Goal: Task Accomplishment & Management: Complete application form

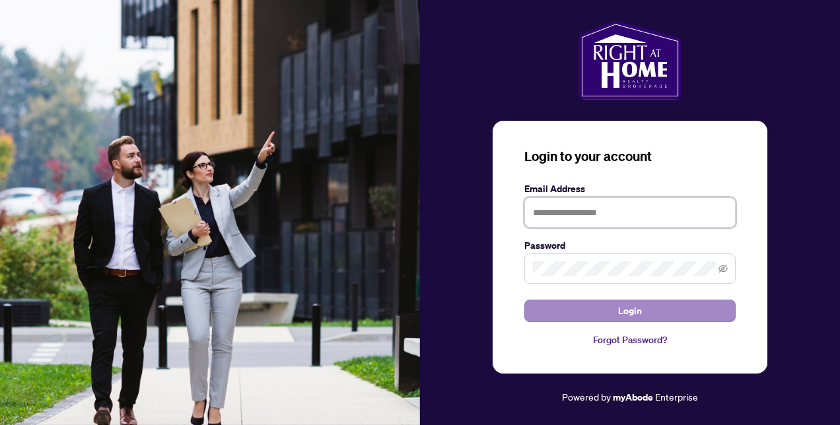
type input "**********"
click at [637, 312] on span "Login" at bounding box center [630, 310] width 24 height 21
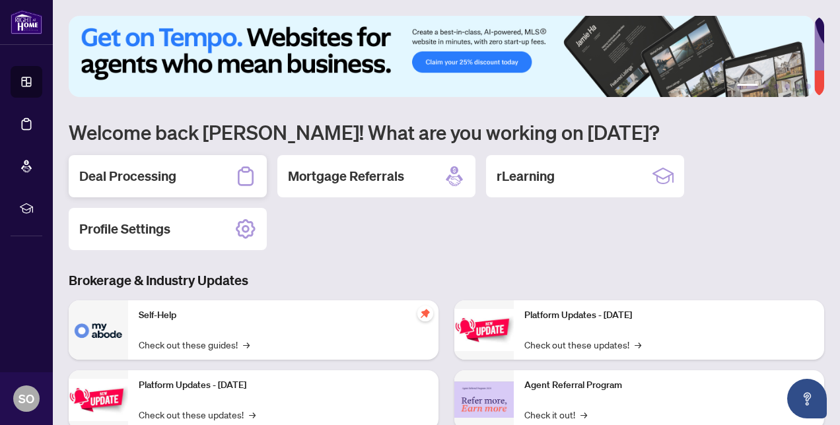
click at [128, 179] on h2 "Deal Processing" at bounding box center [127, 176] width 97 height 18
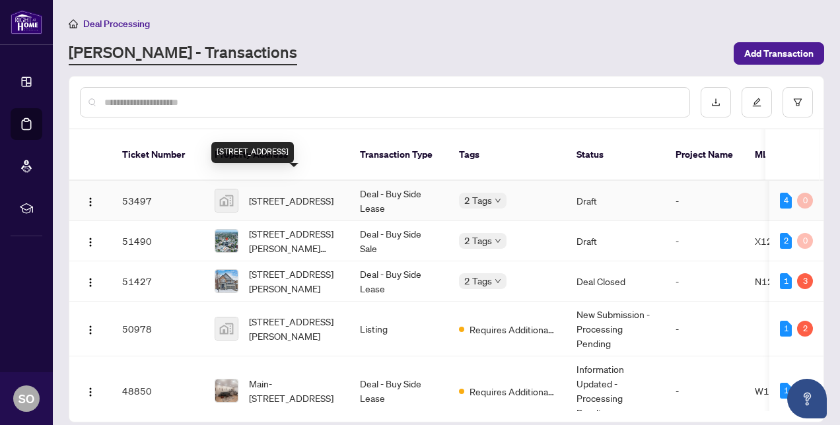
click at [287, 193] on span "[STREET_ADDRESS]" at bounding box center [291, 200] width 85 height 15
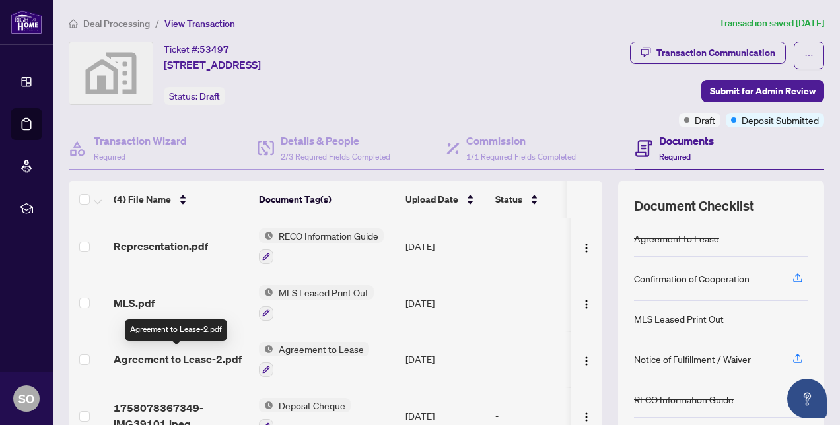
click at [204, 361] on span "Agreement to Lease-2.pdf" at bounding box center [178, 359] width 128 height 16
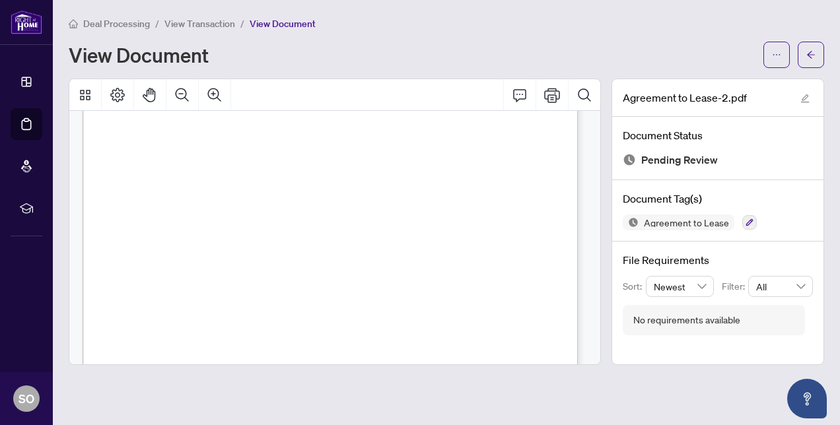
scroll to position [346, 0]
click at [201, 22] on span "View Transaction" at bounding box center [199, 24] width 71 height 12
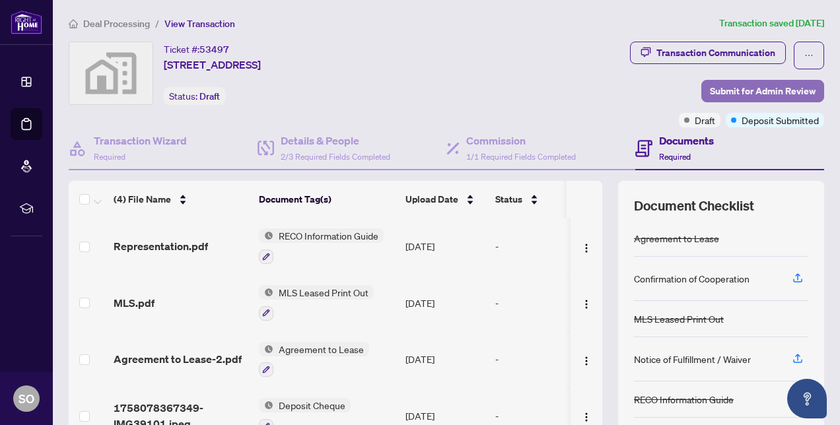
click at [744, 85] on span "Submit for Admin Review" at bounding box center [763, 91] width 106 height 21
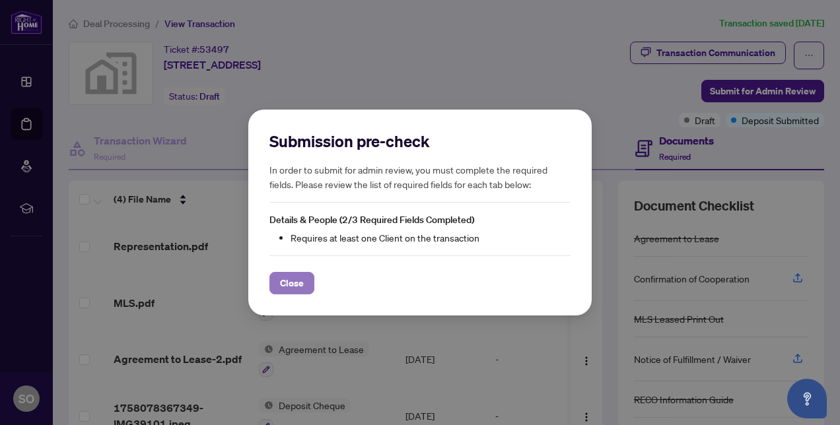
click at [285, 277] on span "Close" at bounding box center [292, 283] width 24 height 21
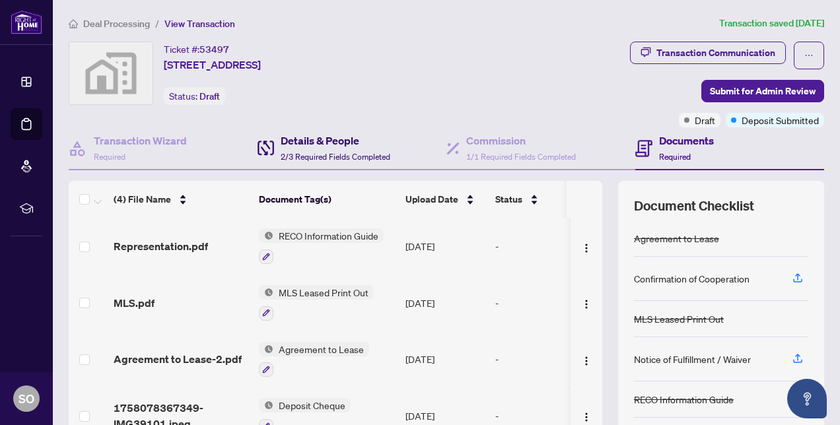
click at [345, 148] on div "Details & People 2/3 Required Fields Completed" at bounding box center [336, 148] width 110 height 31
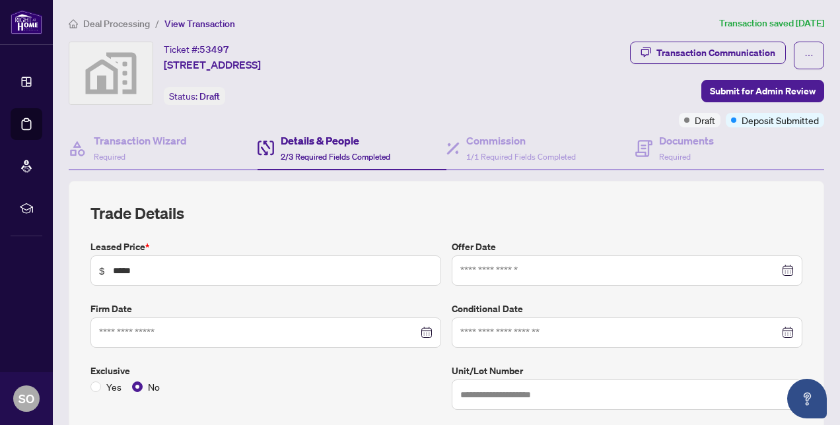
type input "**********"
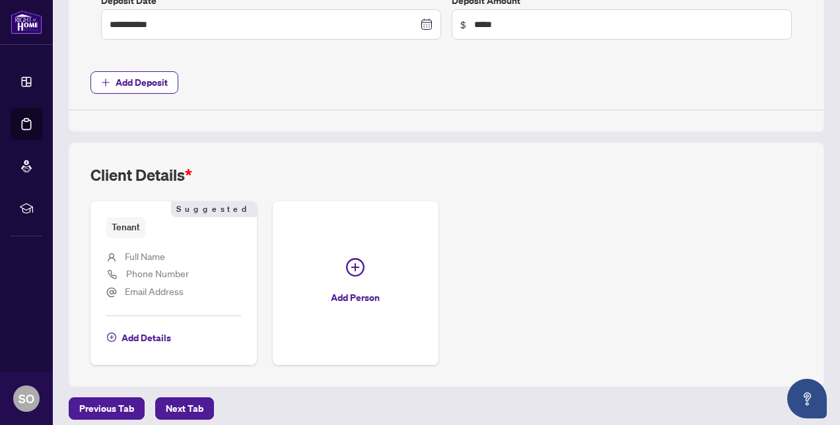
scroll to position [641, 0]
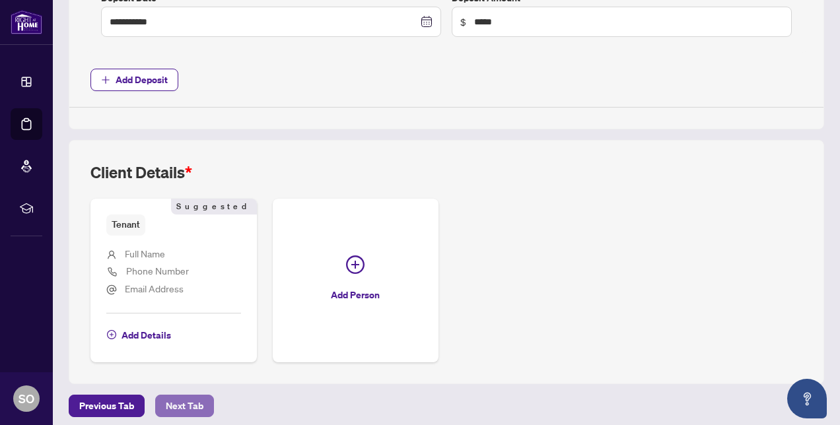
click at [186, 396] on span "Next Tab" at bounding box center [185, 406] width 38 height 21
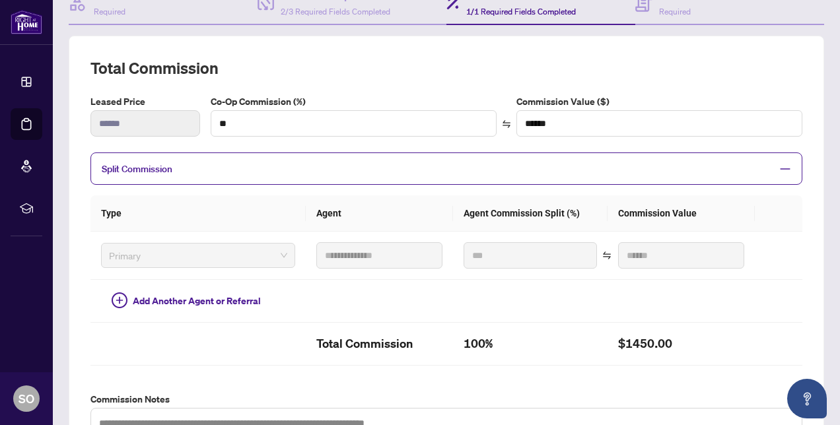
scroll to position [144, 0]
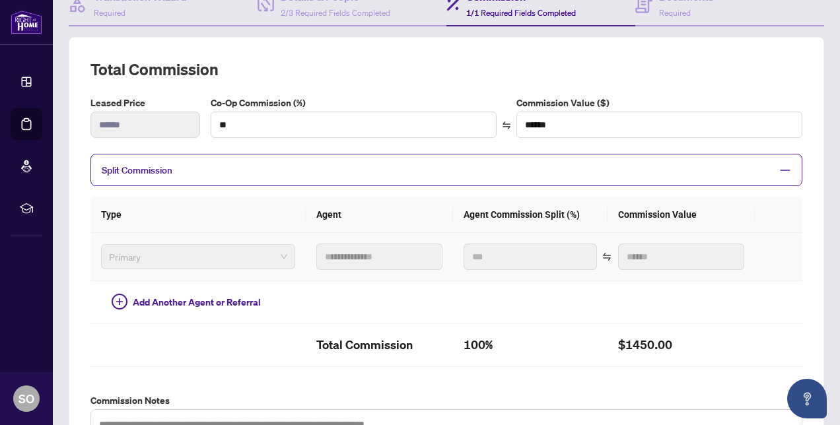
click at [227, 248] on span "Primary" at bounding box center [198, 257] width 178 height 20
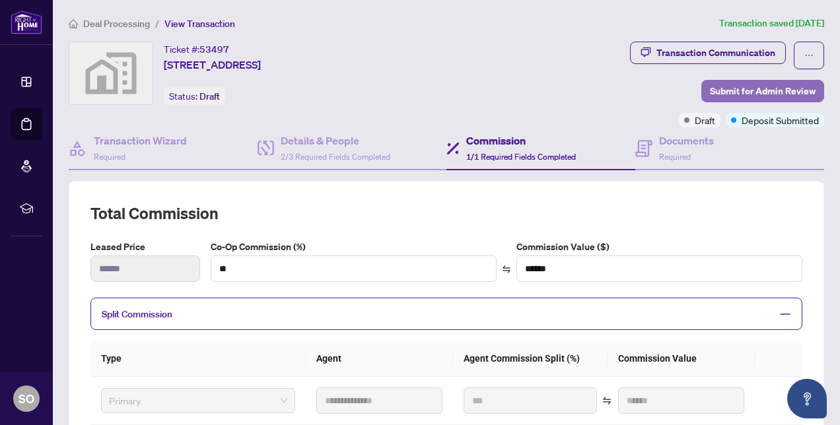
click at [749, 87] on span "Submit for Admin Review" at bounding box center [763, 91] width 106 height 21
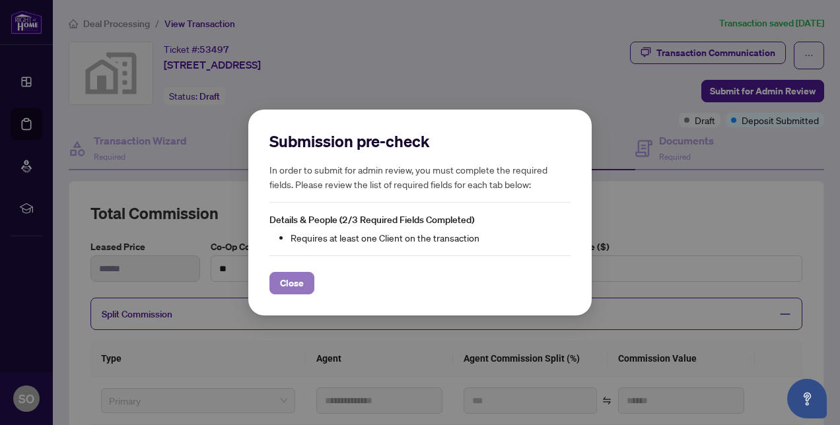
click at [289, 283] on span "Close" at bounding box center [292, 283] width 24 height 21
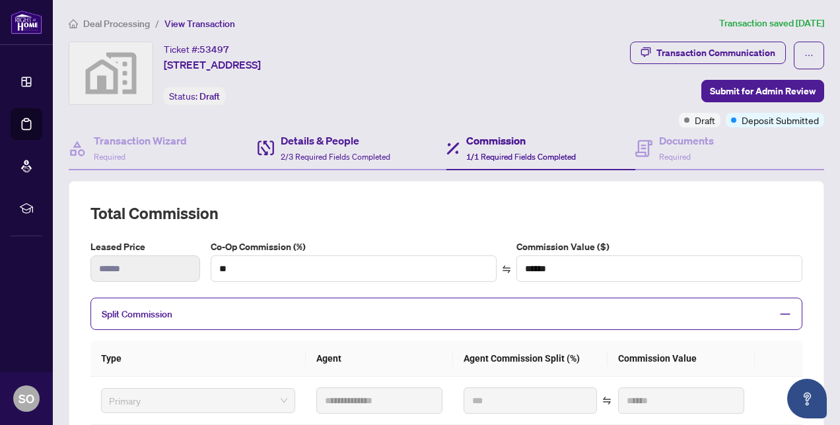
click at [321, 162] on div "Details & People 2/3 Required Fields Completed" at bounding box center [352, 148] width 189 height 43
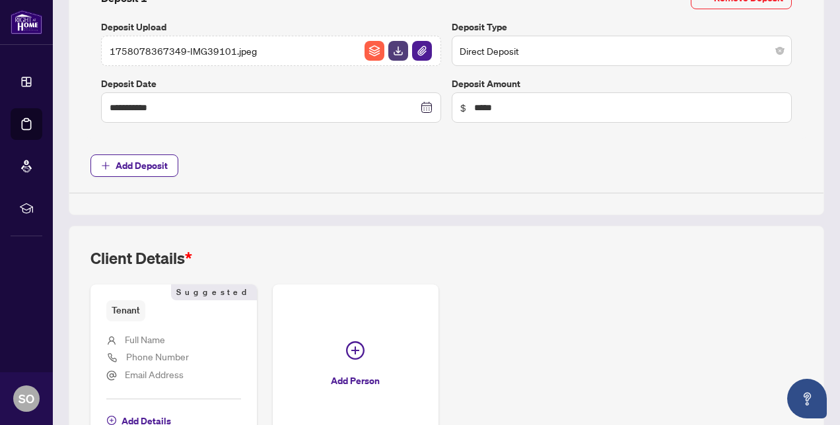
scroll to position [641, 0]
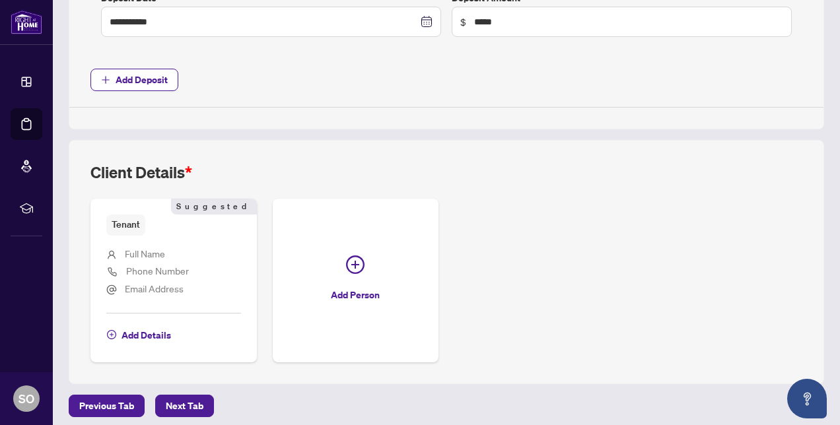
click at [341, 141] on div "Client Details * Tenant Suggested Full Name Phone Number Email Address Add Deta…" at bounding box center [446, 262] width 755 height 244
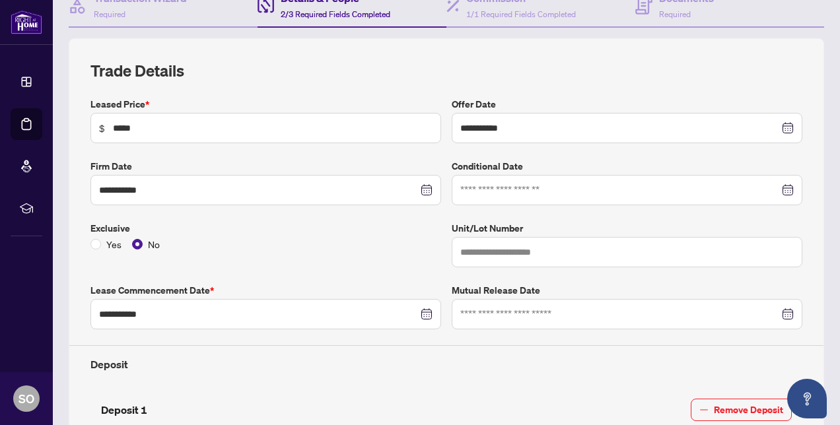
scroll to position [20, 0]
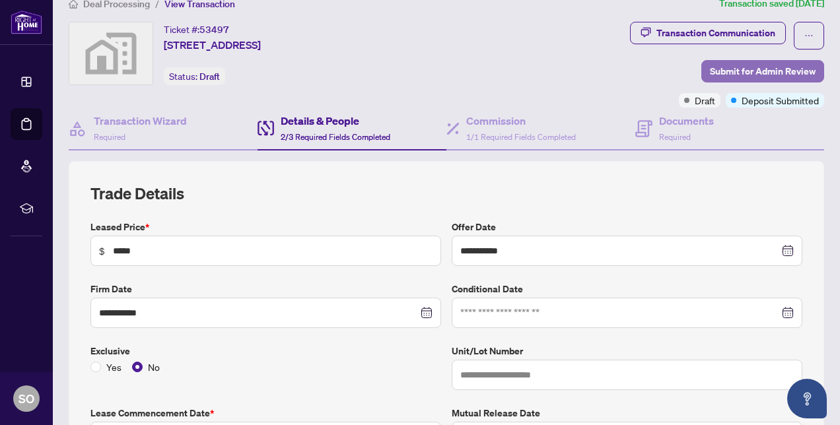
click at [757, 63] on span "Submit for Admin Review" at bounding box center [763, 71] width 106 height 21
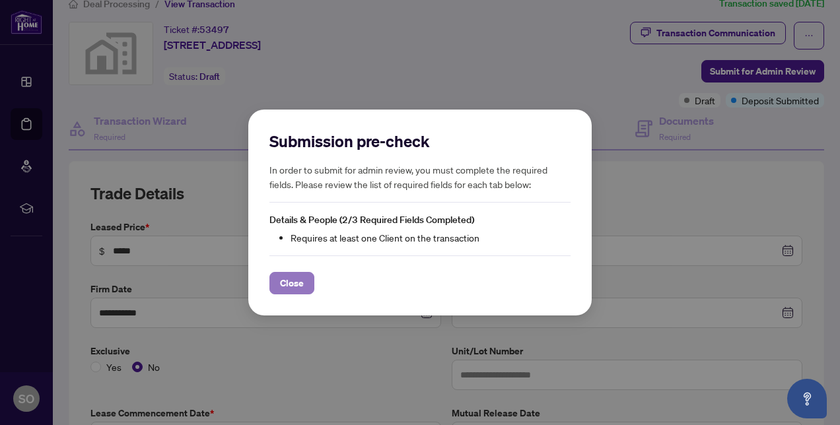
click at [291, 279] on span "Close" at bounding box center [292, 283] width 24 height 21
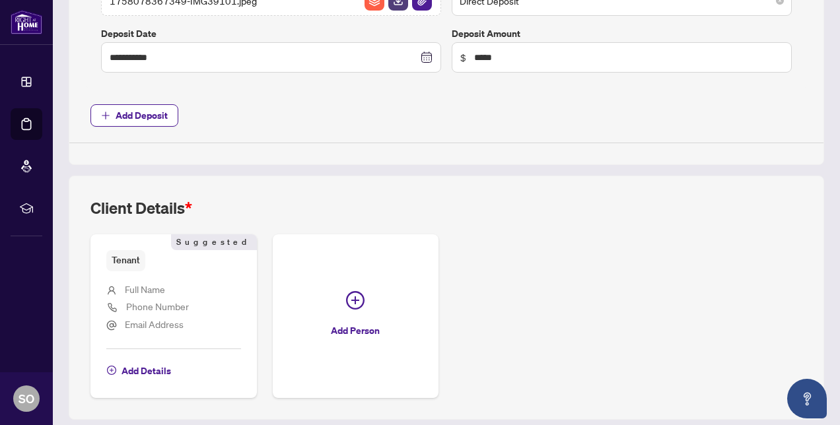
scroll to position [641, 0]
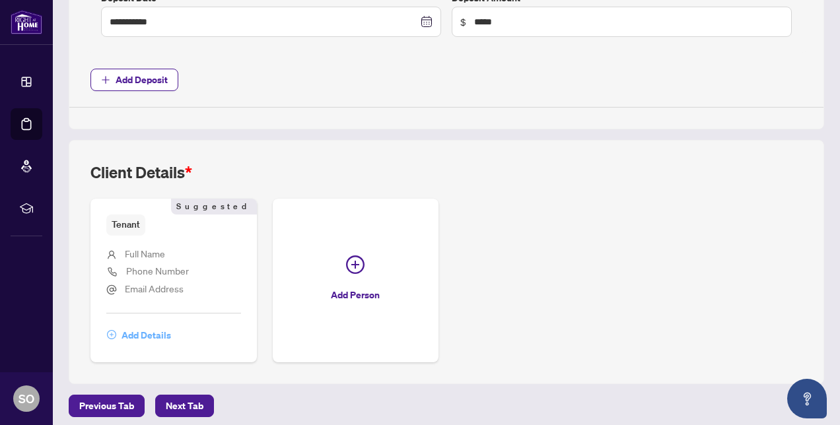
click at [148, 331] on span "Add Details" at bounding box center [147, 335] width 50 height 21
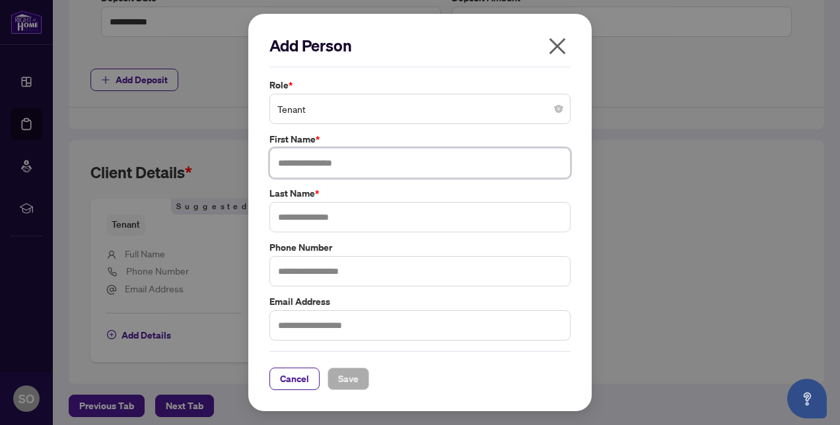
click at [318, 163] on input "text" at bounding box center [419, 163] width 301 height 30
type input "*****"
click at [298, 326] on input "text" at bounding box center [419, 325] width 301 height 30
paste input "**********"
type input "**********"
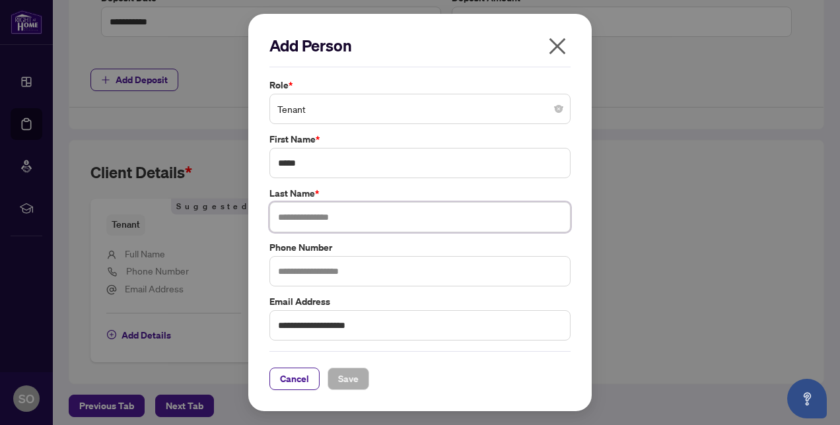
click at [343, 203] on input "text" at bounding box center [419, 217] width 301 height 30
paste input "**********"
type input "**********"
drag, startPoint x: 404, startPoint y: 320, endPoint x: 216, endPoint y: 326, distance: 188.3
click at [216, 326] on div "**********" at bounding box center [420, 212] width 840 height 425
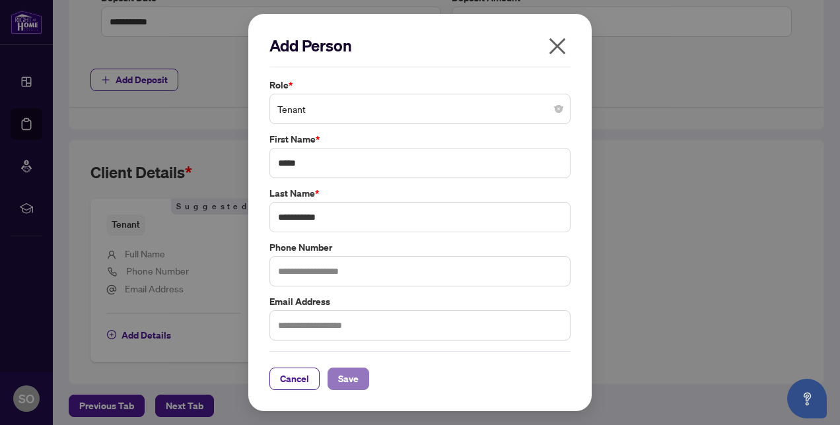
click at [357, 374] on span "Save" at bounding box center [348, 378] width 20 height 21
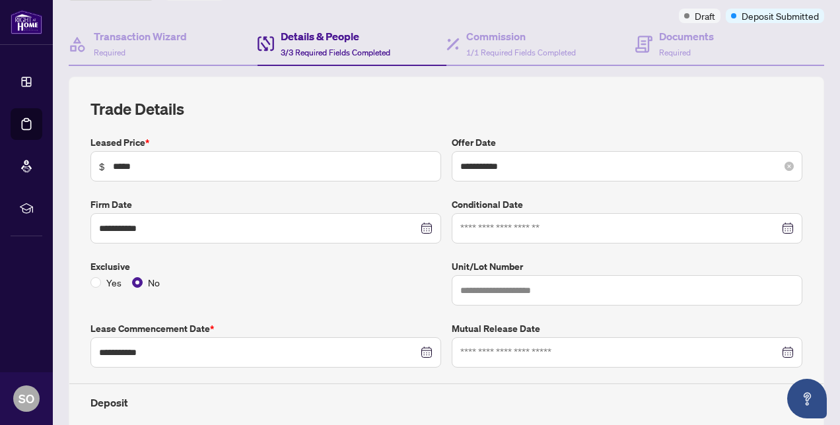
scroll to position [0, 0]
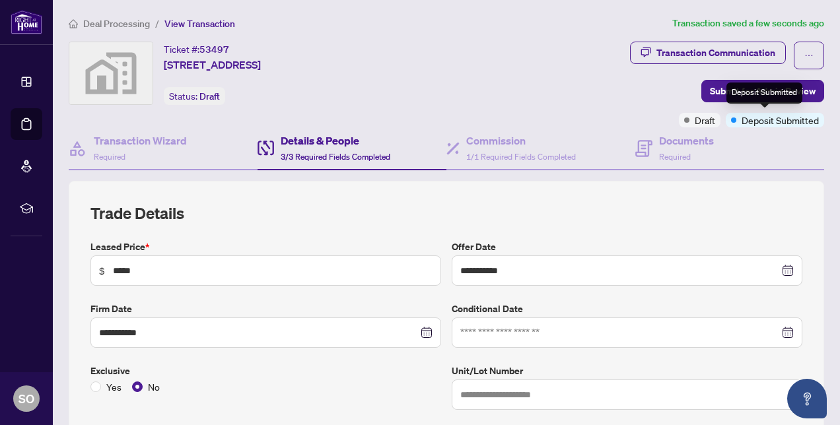
click at [771, 94] on div "Deposit Submitted" at bounding box center [764, 93] width 76 height 21
click at [710, 89] on span "Submit for Admin Review" at bounding box center [763, 91] width 106 height 21
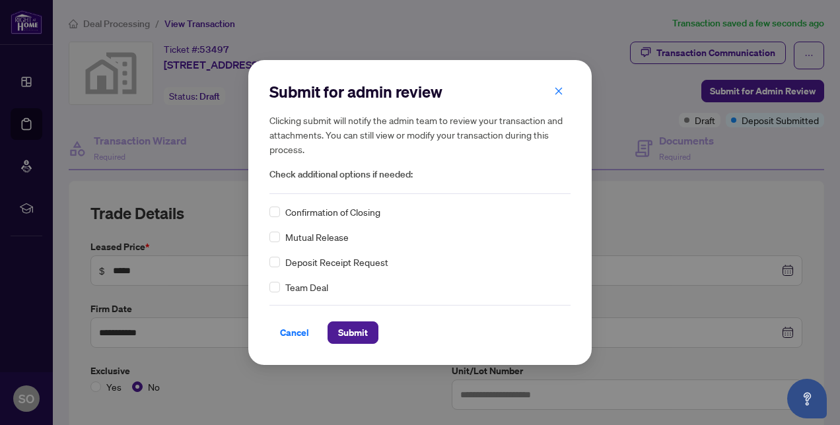
click at [301, 207] on span "Confirmation of Closing" at bounding box center [332, 212] width 95 height 15
click at [349, 330] on span "Submit" at bounding box center [353, 332] width 30 height 21
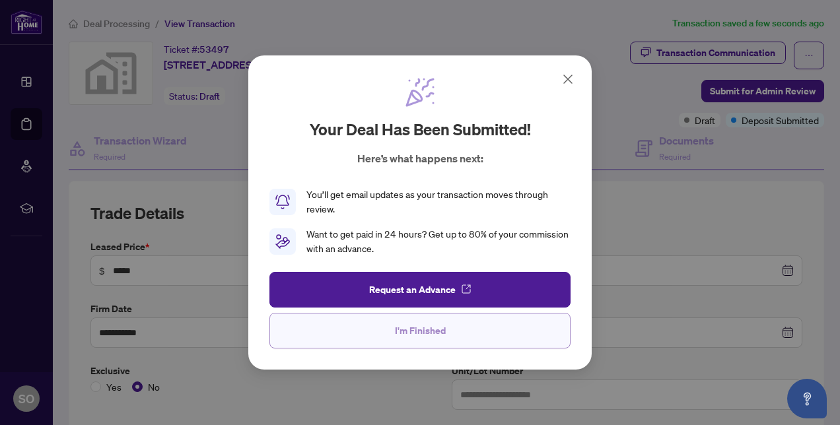
click at [405, 335] on span "I'm Finished" at bounding box center [420, 330] width 51 height 21
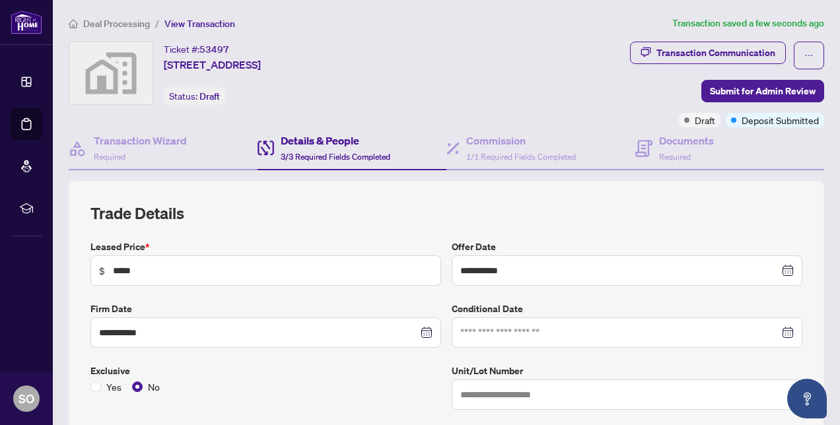
click at [110, 20] on span "Deal Processing" at bounding box center [116, 24] width 67 height 12
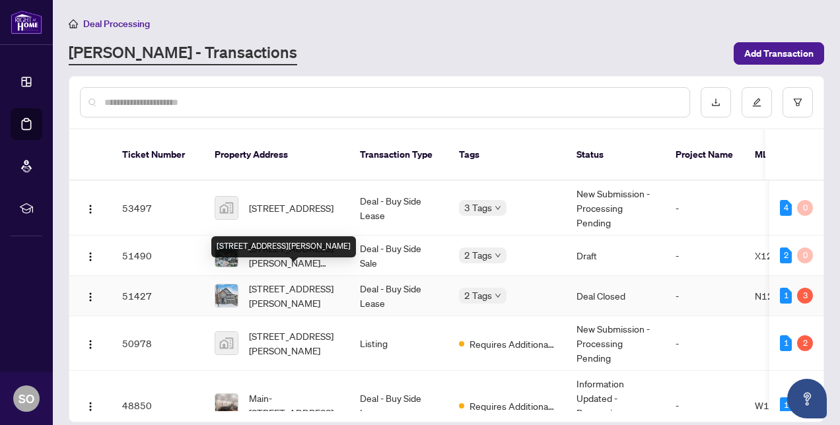
click at [292, 289] on span "[STREET_ADDRESS][PERSON_NAME]" at bounding box center [294, 295] width 90 height 29
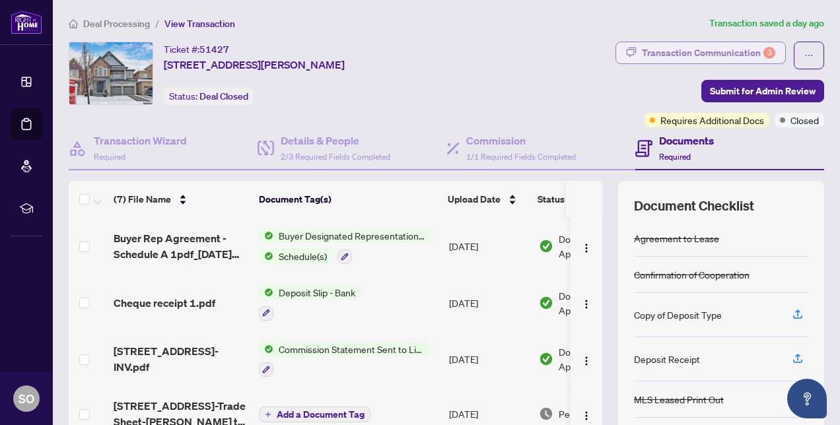
click at [692, 42] on button "Transaction Communication 3" at bounding box center [700, 53] width 170 height 22
type textarea "**********"
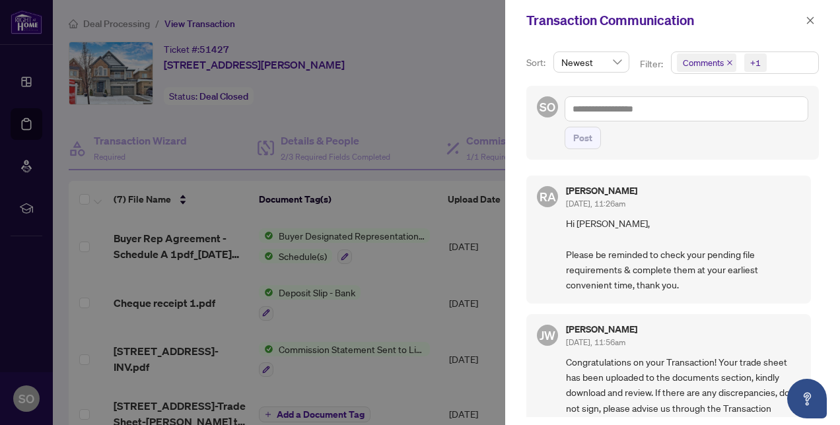
click at [456, 64] on div at bounding box center [420, 212] width 840 height 425
click at [802, 21] on button "button" at bounding box center [810, 21] width 17 height 16
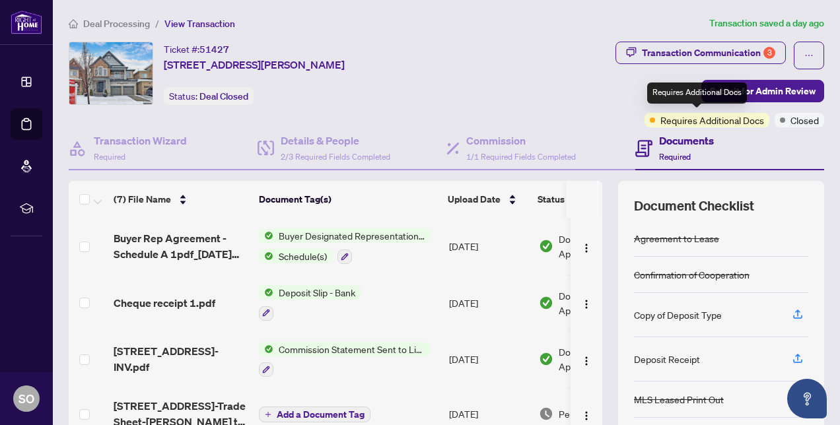
click at [689, 123] on span "Requires Additional Docs" at bounding box center [712, 120] width 104 height 15
click at [707, 118] on span "Requires Additional Docs" at bounding box center [712, 120] width 104 height 15
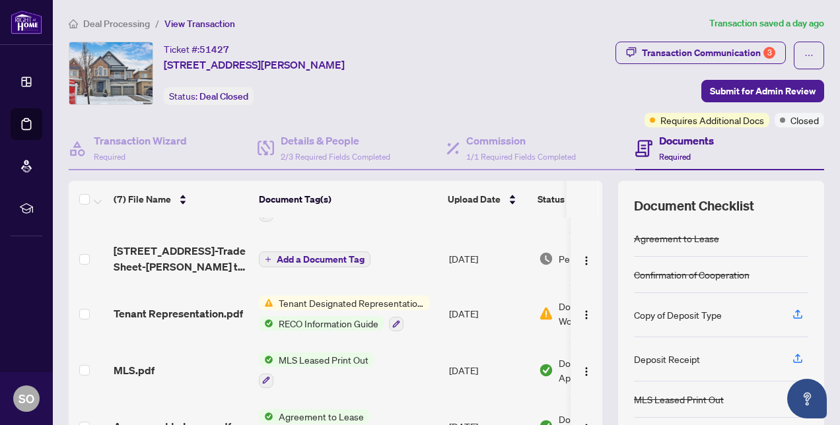
scroll to position [156, 0]
click at [326, 299] on span "Tenant Designated Representation Agreement" at bounding box center [351, 302] width 157 height 15
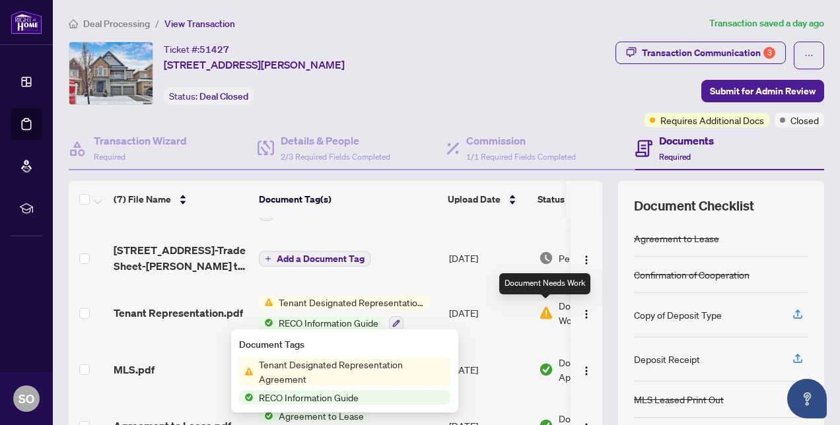
click at [539, 310] on img at bounding box center [546, 313] width 15 height 15
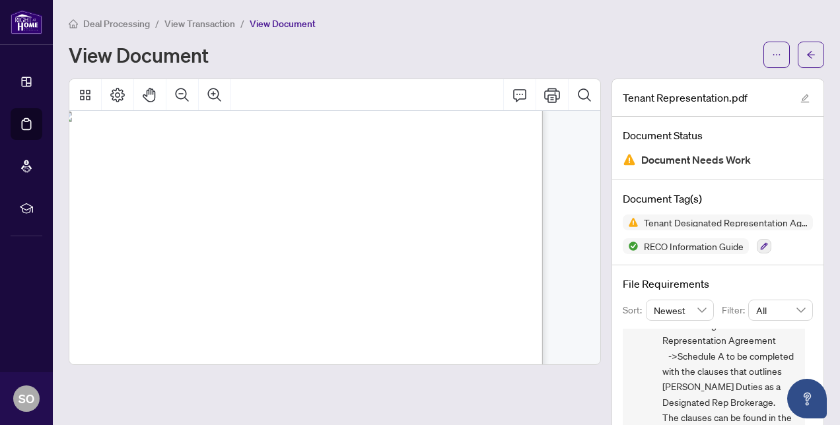
click at [201, 25] on span "View Transaction" at bounding box center [199, 24] width 71 height 12
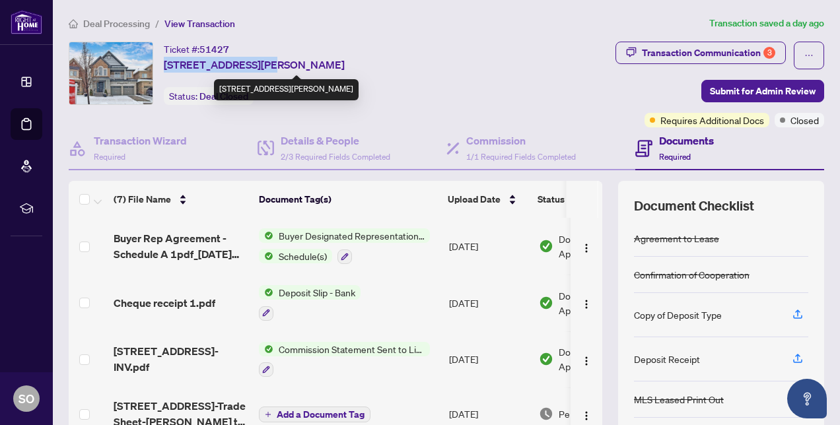
drag, startPoint x: 164, startPoint y: 65, endPoint x: 259, endPoint y: 65, distance: 94.4
click at [259, 65] on span "[STREET_ADDRESS][PERSON_NAME]" at bounding box center [254, 65] width 181 height 16
copy span "[STREET_ADDRESS]"
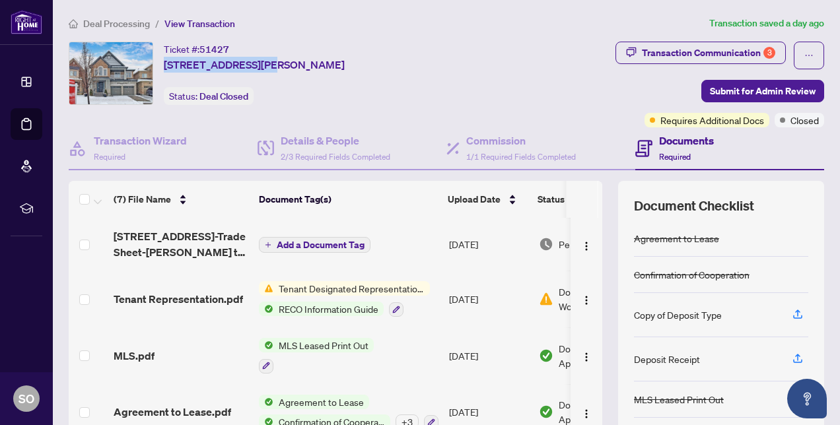
scroll to position [125, 0]
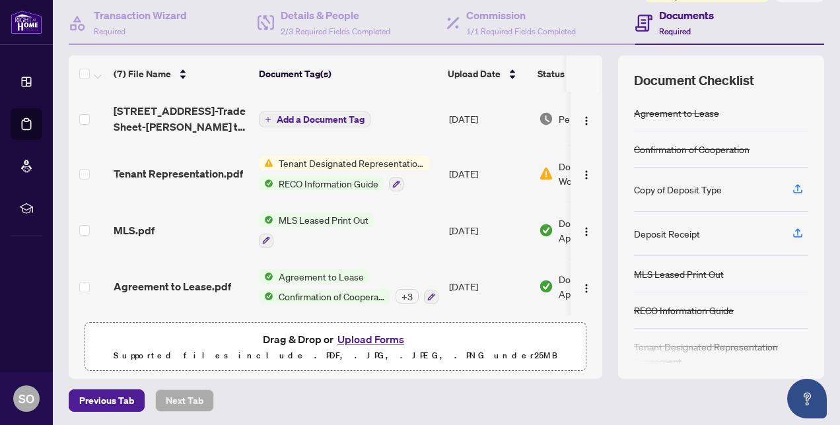
click at [372, 338] on button "Upload Forms" at bounding box center [370, 339] width 75 height 17
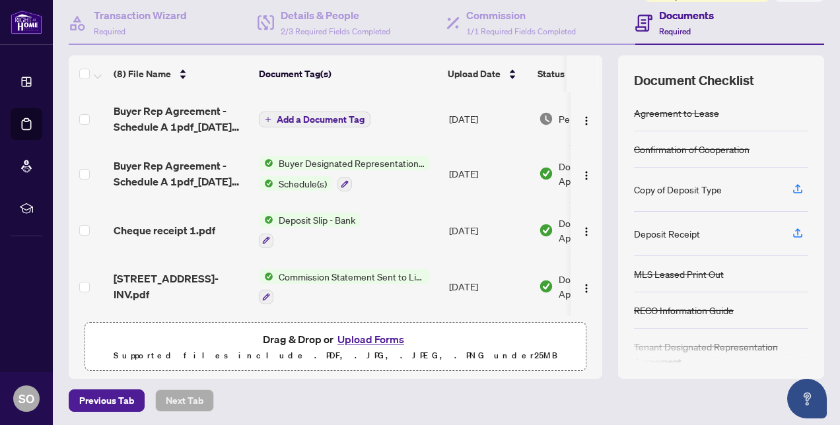
scroll to position [0, 0]
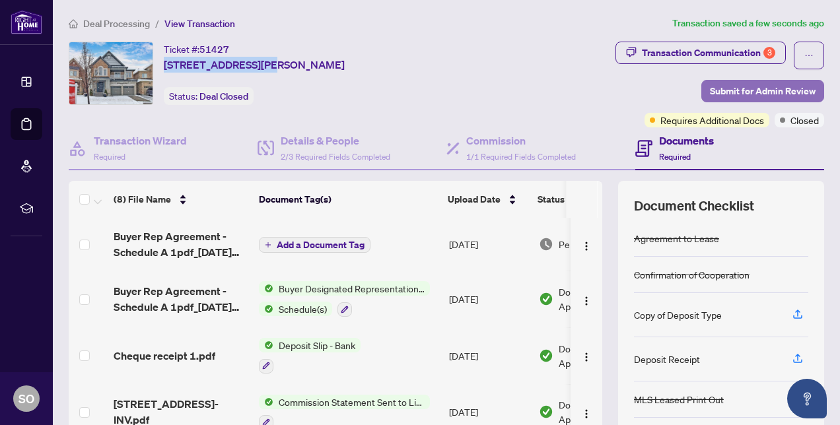
click at [775, 92] on span "Submit for Admin Review" at bounding box center [763, 91] width 106 height 21
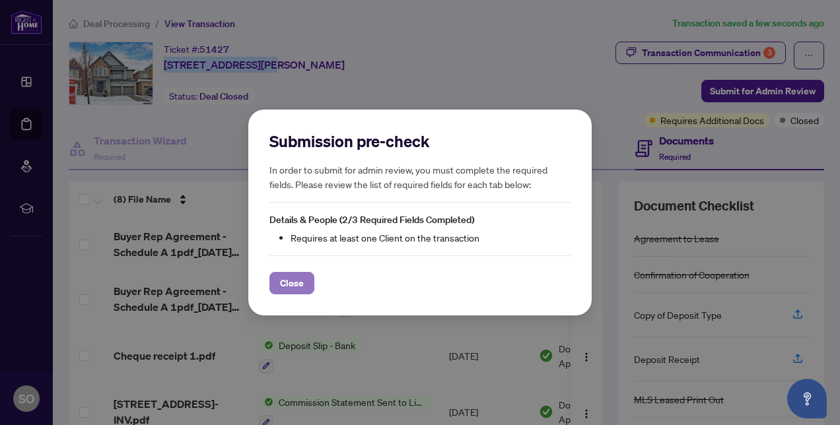
click at [281, 289] on span "Close" at bounding box center [292, 283] width 24 height 21
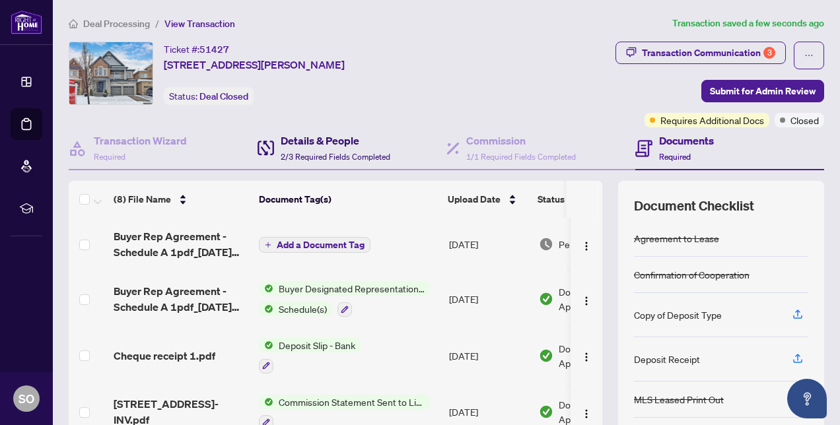
click at [320, 147] on h4 "Details & People" at bounding box center [336, 141] width 110 height 16
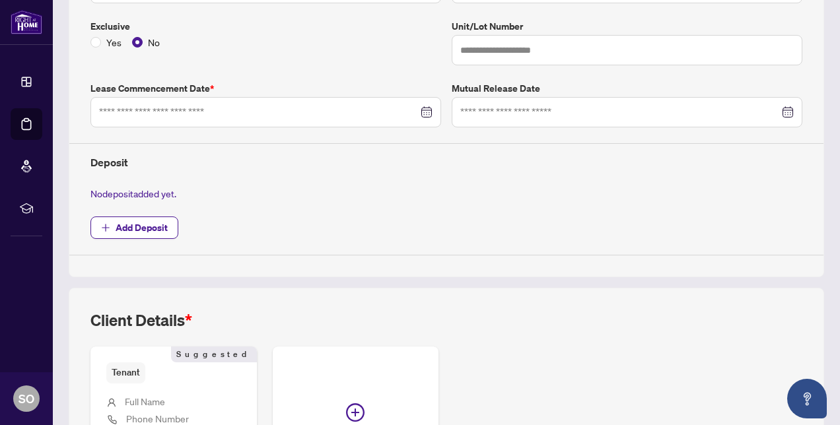
type input "**********"
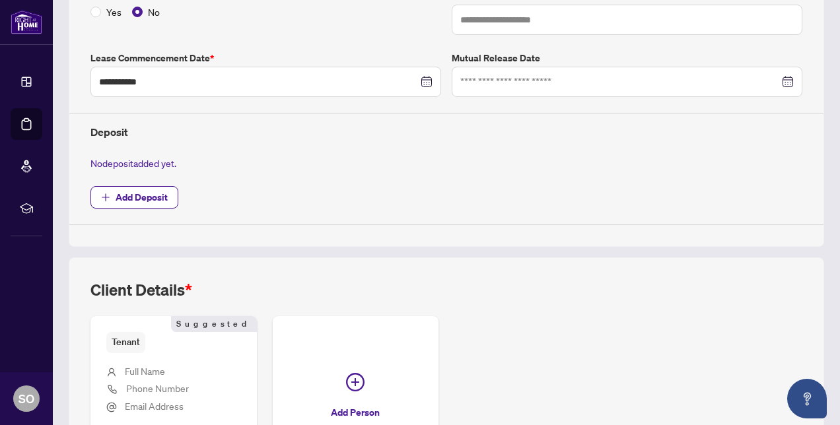
scroll to position [494, 0]
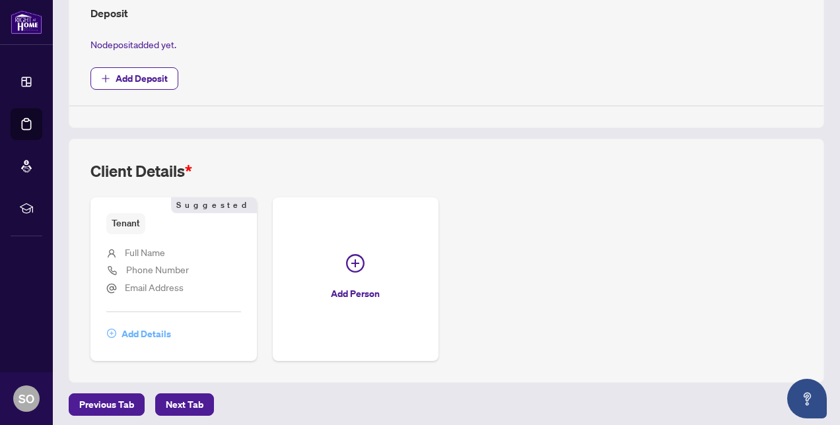
click at [148, 325] on span "Add Details" at bounding box center [147, 334] width 50 height 21
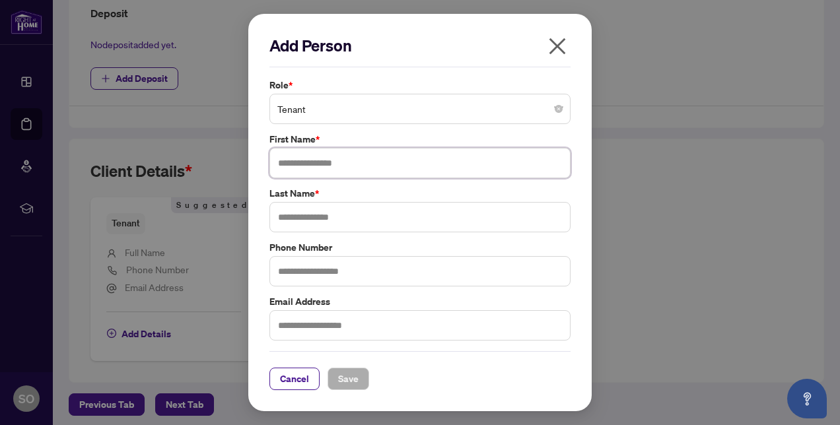
click at [355, 157] on input "text" at bounding box center [419, 163] width 301 height 30
paste input "**********"
drag, startPoint x: 376, startPoint y: 162, endPoint x: 469, endPoint y: 157, distance: 92.6
click at [469, 157] on input "**********" at bounding box center [419, 163] width 301 height 30
type input "**********"
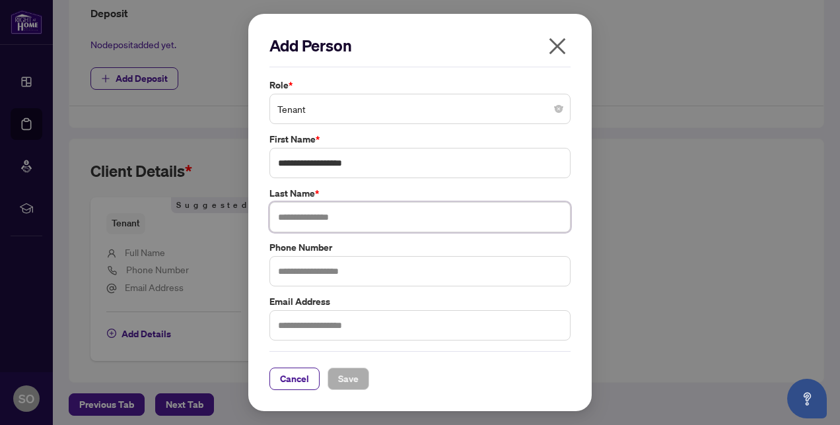
click at [421, 211] on input "text" at bounding box center [419, 217] width 301 height 30
paste input "*********"
type input "*********"
click at [357, 372] on button "Save" at bounding box center [349, 379] width 42 height 22
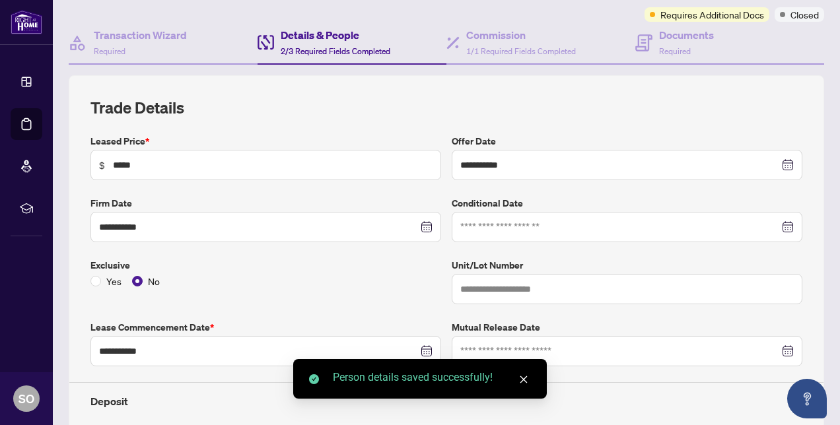
scroll to position [0, 0]
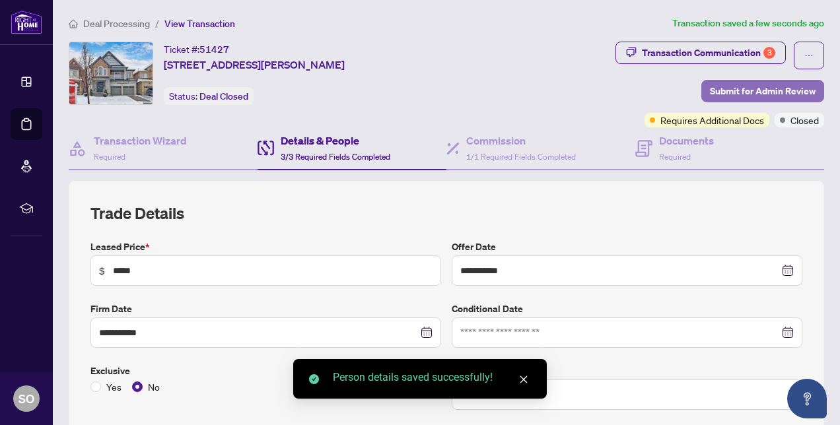
click at [743, 85] on span "Submit for Admin Review" at bounding box center [763, 91] width 106 height 21
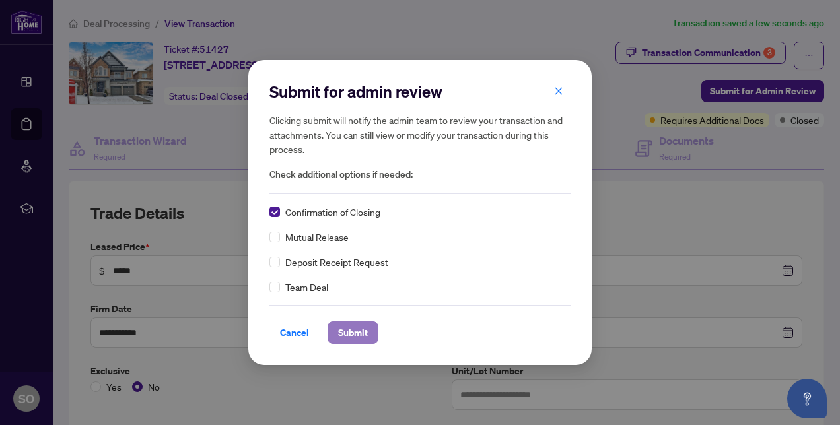
click at [355, 329] on span "Submit" at bounding box center [353, 332] width 30 height 21
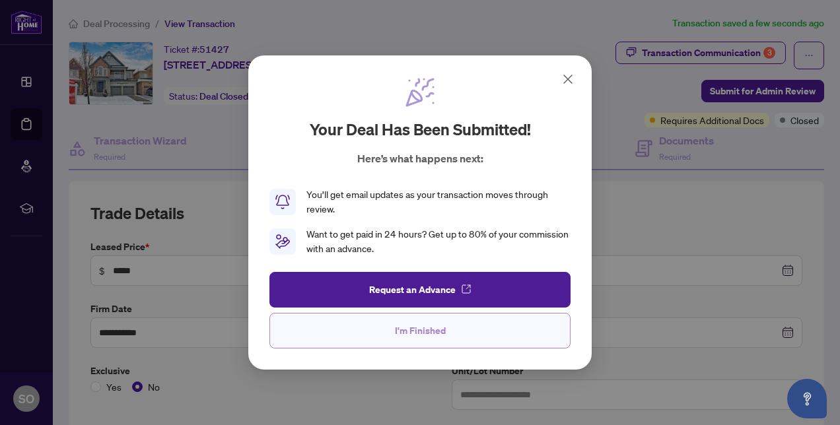
click at [421, 340] on span "I'm Finished" at bounding box center [420, 330] width 51 height 21
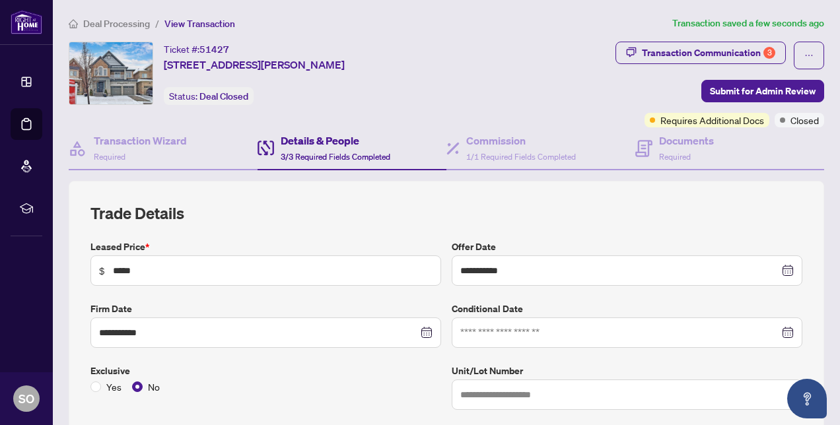
click at [93, 20] on span "Deal Processing" at bounding box center [116, 24] width 67 height 12
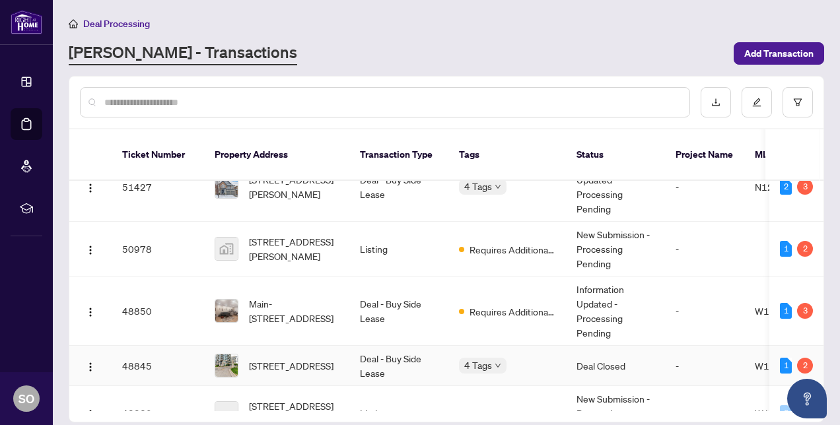
scroll to position [131, 0]
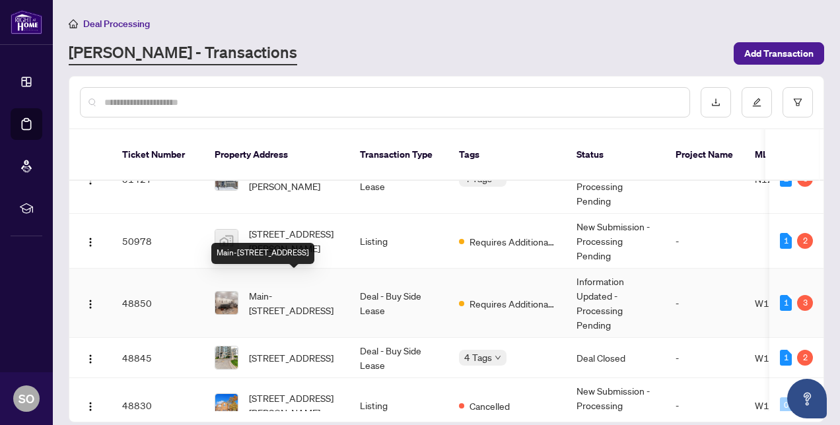
click at [285, 289] on span "Main-[STREET_ADDRESS]" at bounding box center [294, 303] width 90 height 29
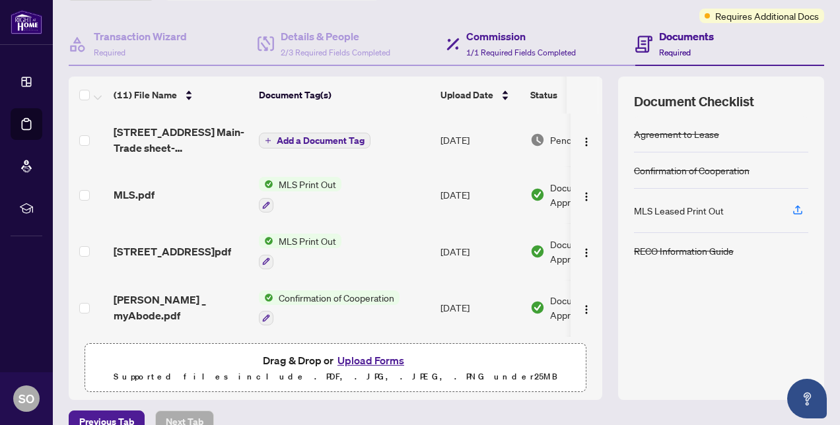
scroll to position [103, 0]
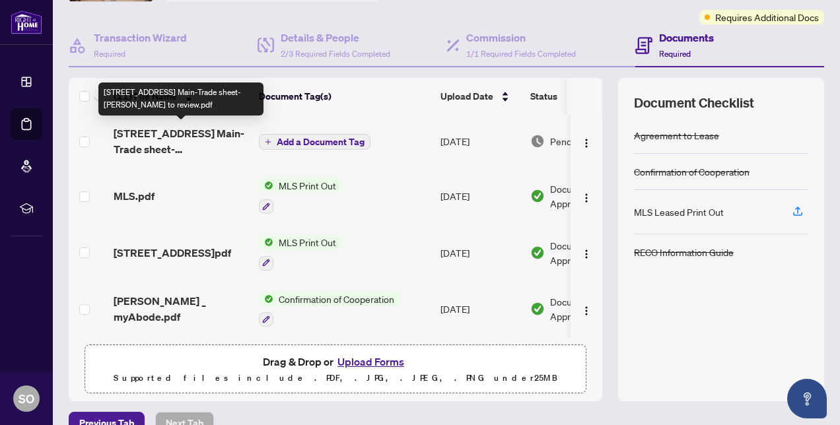
click at [210, 133] on span "[STREET_ADDRESS] Main-Trade sheet-[PERSON_NAME] to review.pdf" at bounding box center [181, 141] width 135 height 32
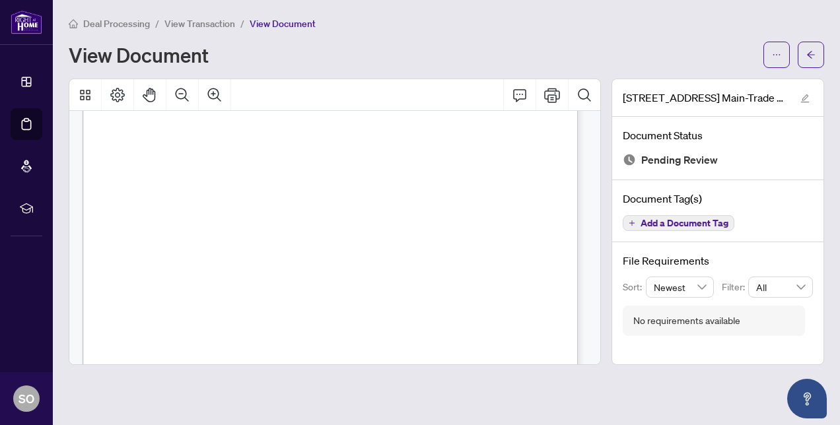
scroll to position [276, 0]
click at [557, 96] on icon "Print" at bounding box center [552, 95] width 16 height 15
click at [199, 20] on span "View Transaction" at bounding box center [199, 24] width 71 height 12
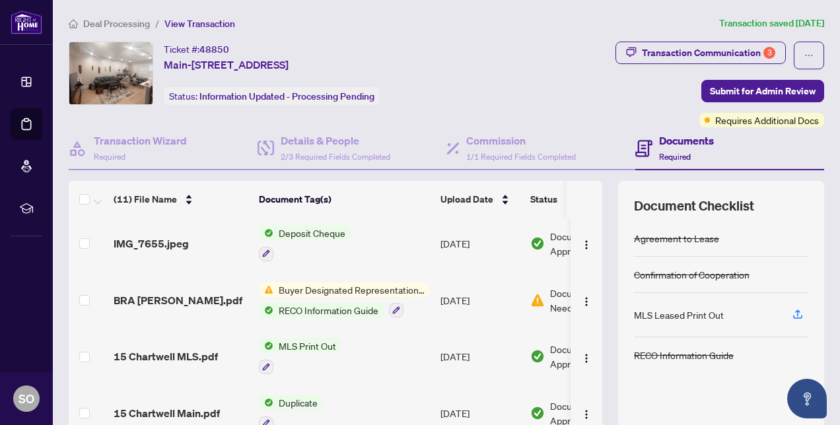
scroll to position [125, 0]
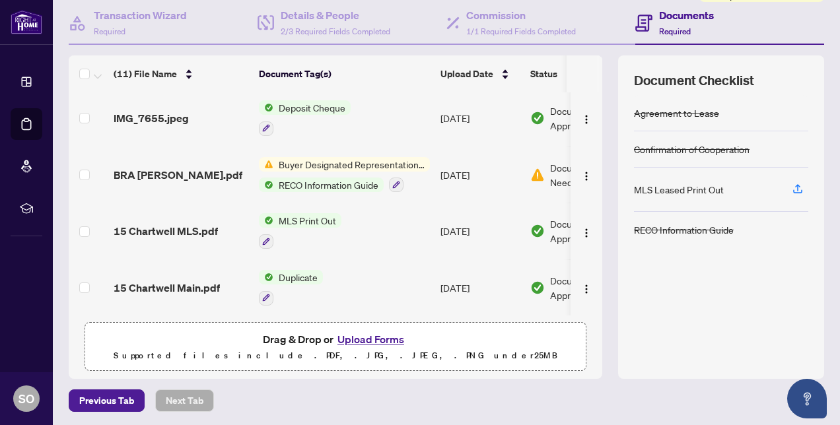
click at [392, 338] on button "Upload Forms" at bounding box center [370, 339] width 75 height 17
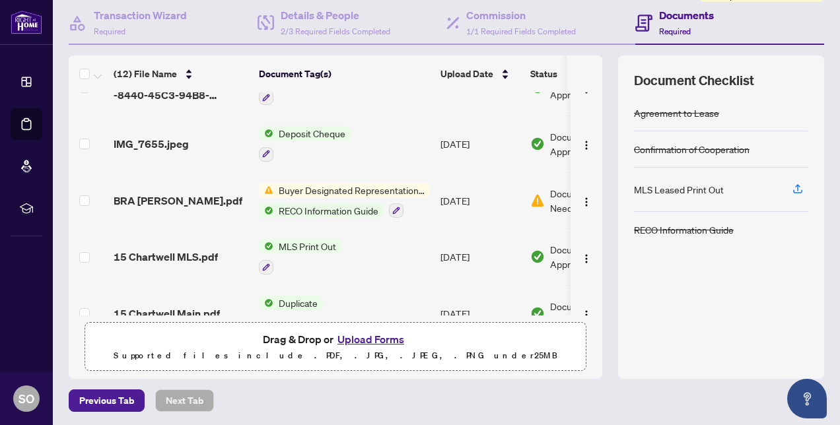
scroll to position [413, 0]
click at [351, 182] on span "Buyer Designated Representation Agreement" at bounding box center [351, 189] width 157 height 15
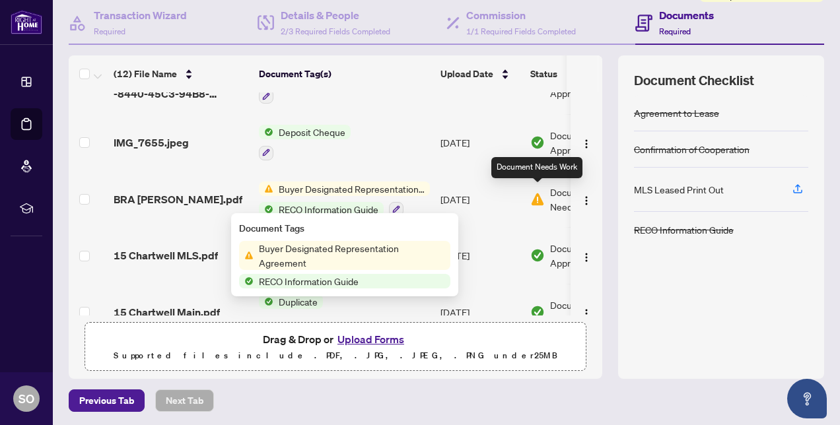
click at [539, 192] on img at bounding box center [537, 199] width 15 height 15
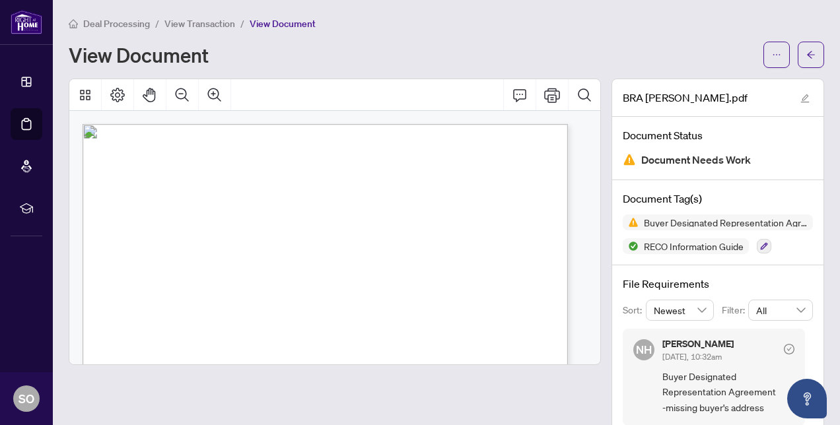
click at [203, 20] on span "View Transaction" at bounding box center [199, 24] width 71 height 12
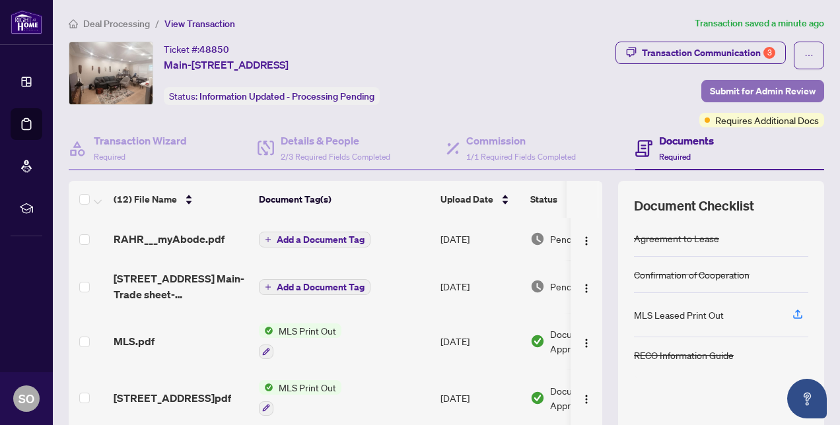
click at [759, 83] on span "Submit for Admin Review" at bounding box center [763, 91] width 106 height 21
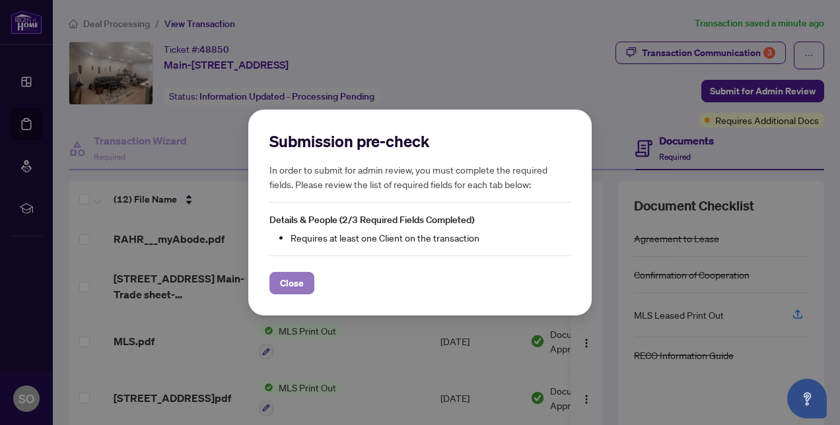
click at [296, 283] on span "Close" at bounding box center [292, 283] width 24 height 21
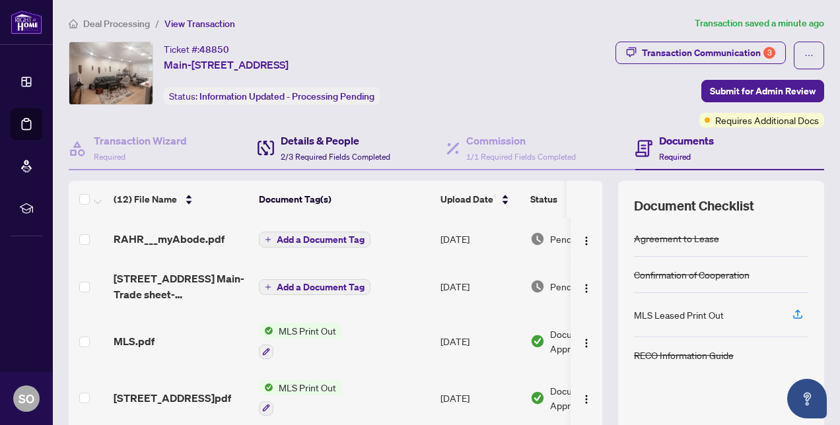
click at [324, 148] on div "Details & People 2/3 Required Fields Completed" at bounding box center [336, 148] width 110 height 31
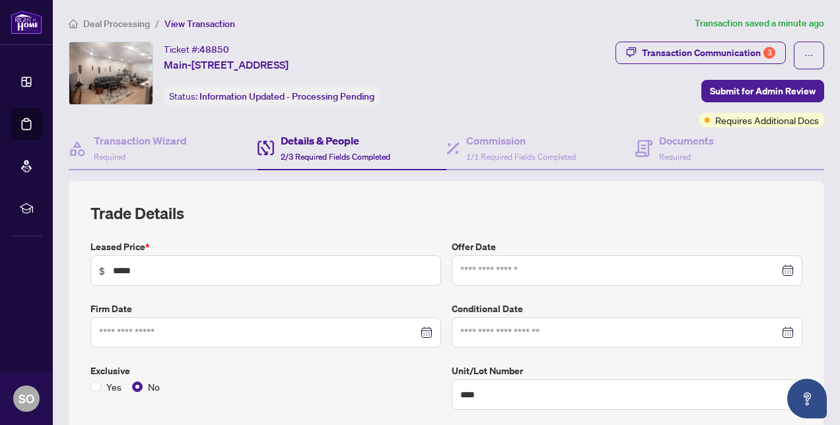
type input "**********"
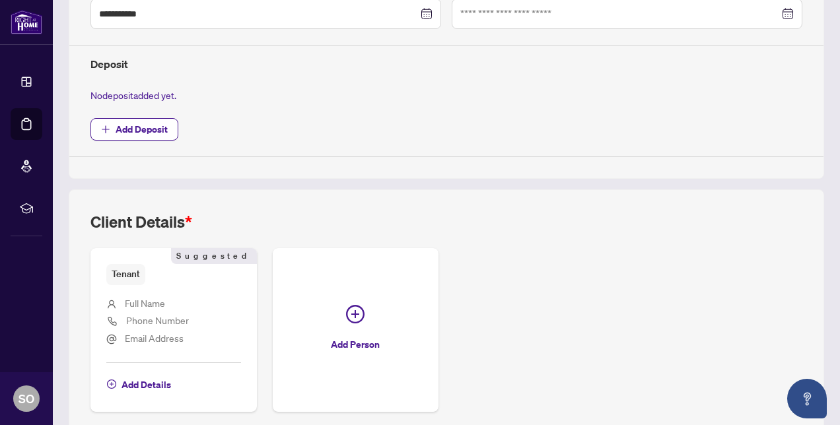
scroll to position [444, 0]
click at [156, 375] on span "Add Details" at bounding box center [147, 383] width 50 height 21
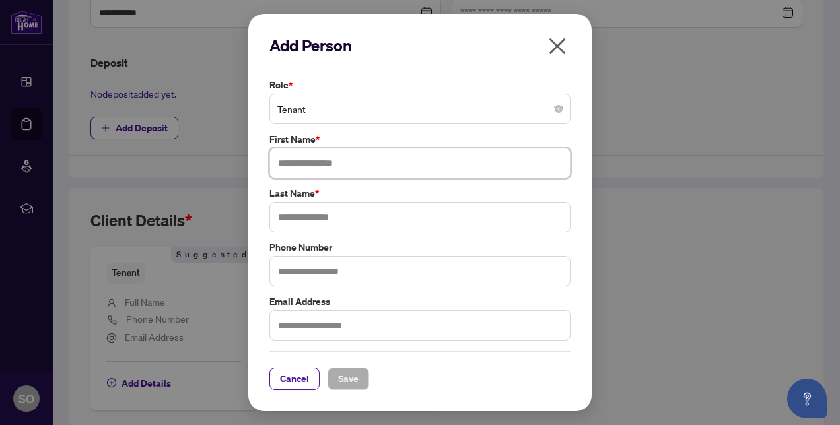
click at [312, 168] on input "text" at bounding box center [419, 163] width 301 height 30
type input "*********"
click at [317, 228] on input "text" at bounding box center [419, 217] width 301 height 30
type input "*****"
click at [349, 378] on span "Save" at bounding box center [348, 378] width 20 height 21
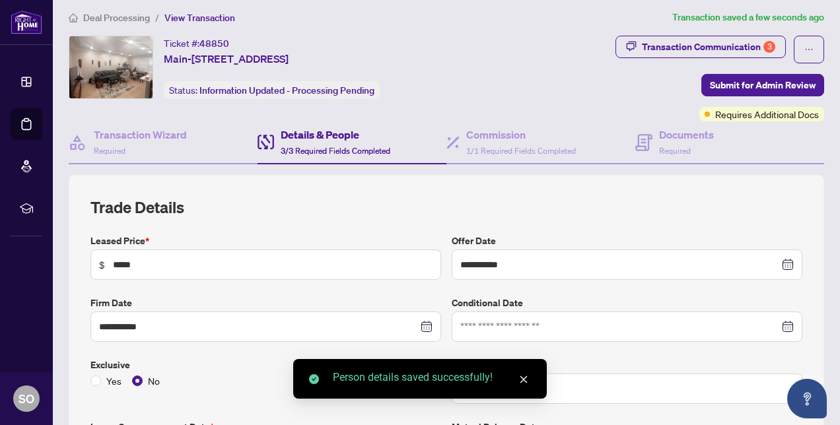
scroll to position [0, 0]
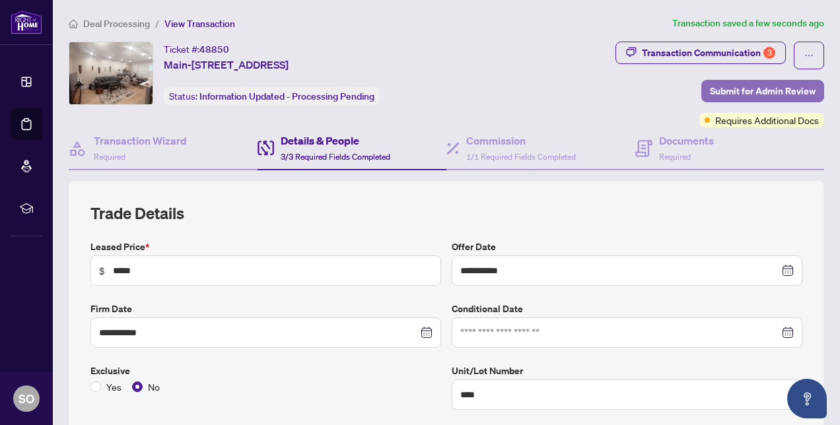
click at [738, 84] on span "Submit for Admin Review" at bounding box center [763, 91] width 106 height 21
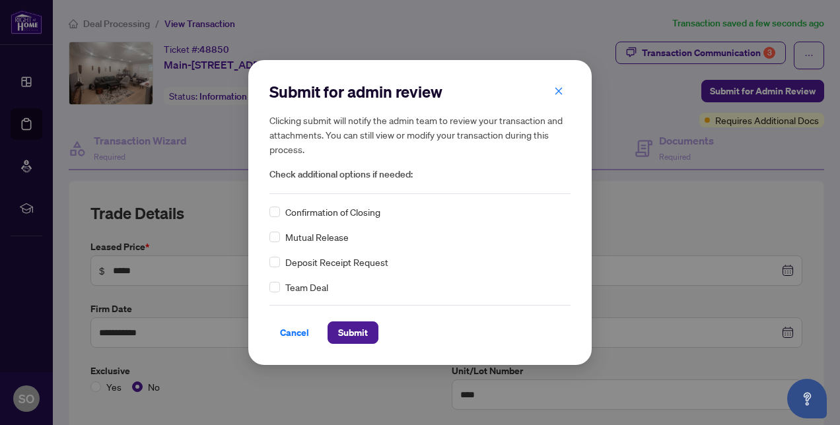
click at [304, 214] on span "Confirmation of Closing" at bounding box center [332, 212] width 95 height 15
click at [350, 335] on span "Submit" at bounding box center [353, 332] width 30 height 21
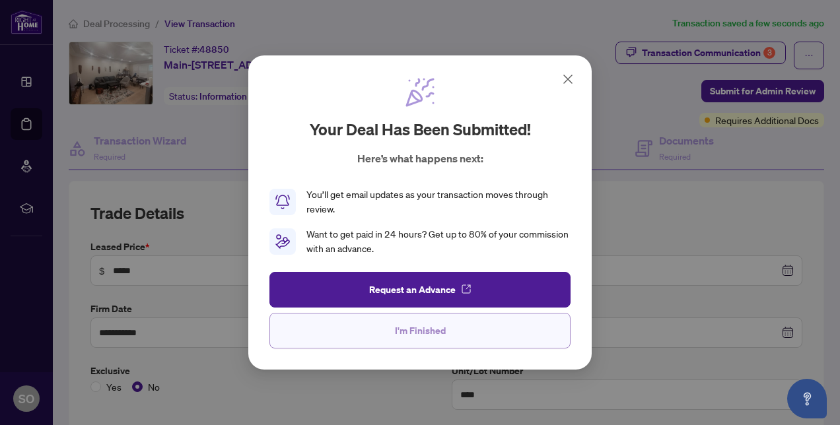
click at [370, 325] on button "I'm Finished" at bounding box center [419, 331] width 301 height 36
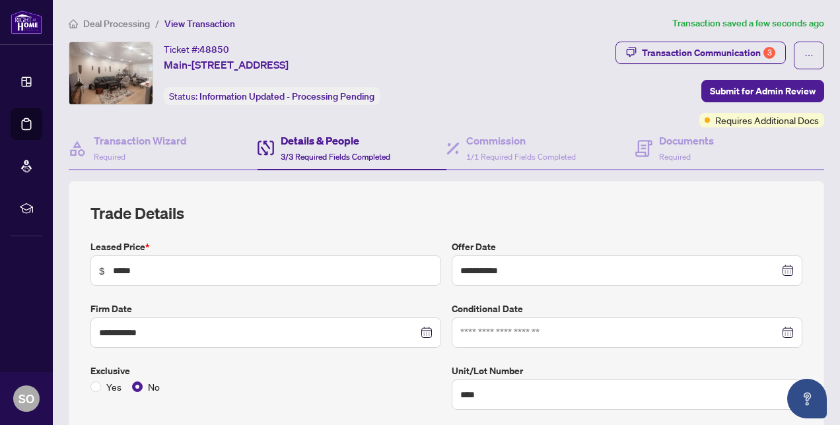
click at [127, 24] on span "Deal Processing" at bounding box center [116, 24] width 67 height 12
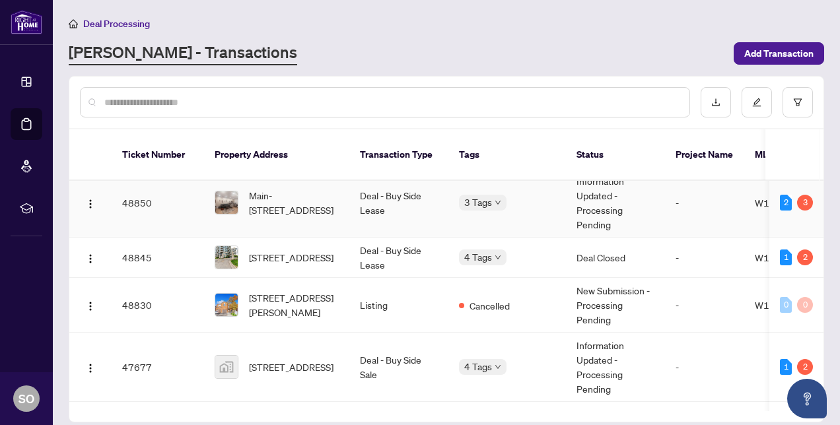
scroll to position [232, 0]
click at [276, 250] on span "[STREET_ADDRESS]" at bounding box center [291, 257] width 85 height 15
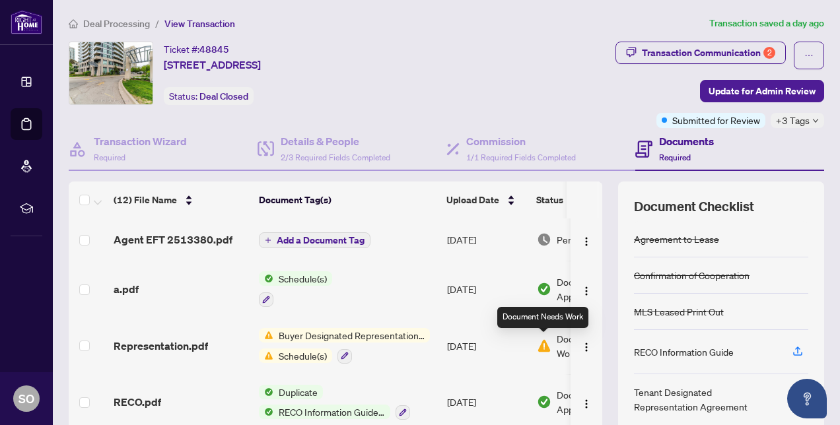
click at [543, 344] on img at bounding box center [544, 346] width 15 height 15
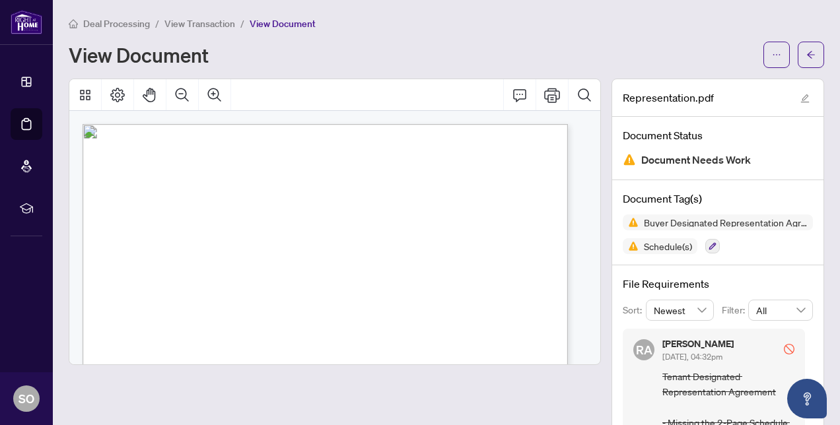
click at [195, 20] on span "View Transaction" at bounding box center [199, 24] width 71 height 12
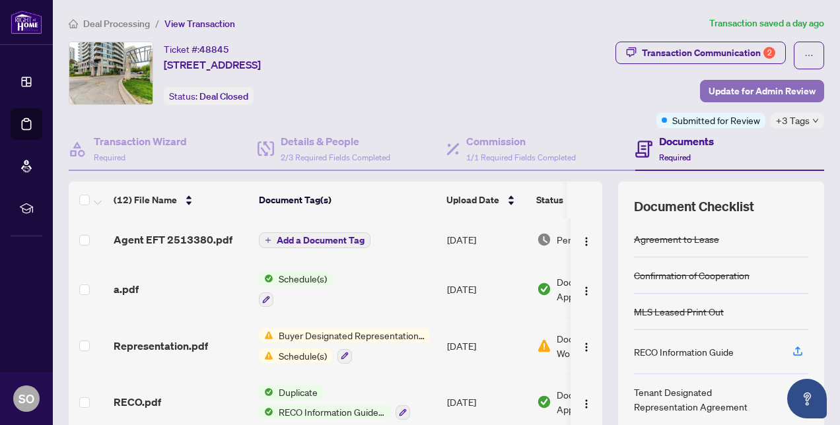
click at [765, 85] on span "Update for Admin Review" at bounding box center [762, 91] width 107 height 21
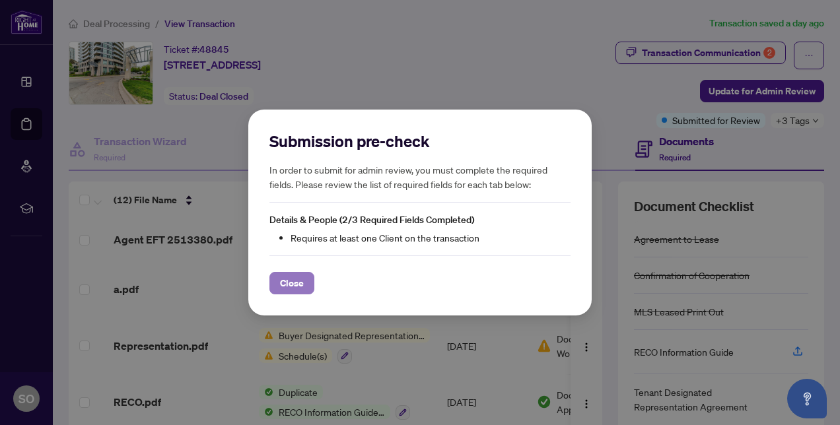
click at [302, 277] on span "Close" at bounding box center [292, 283] width 24 height 21
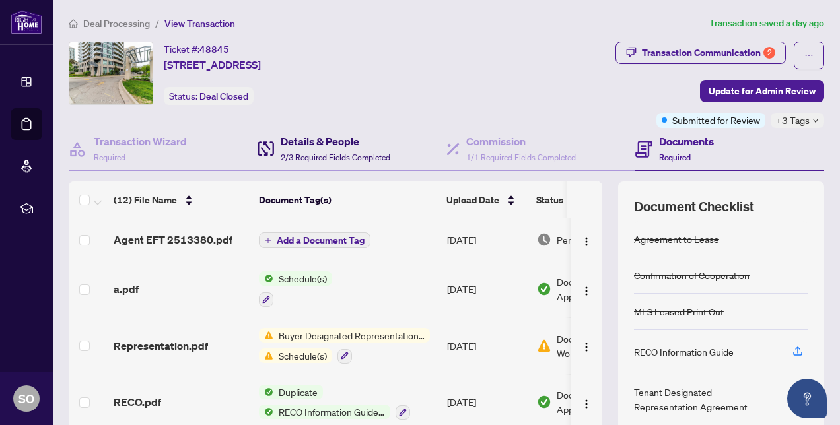
click at [321, 143] on h4 "Details & People" at bounding box center [336, 141] width 110 height 16
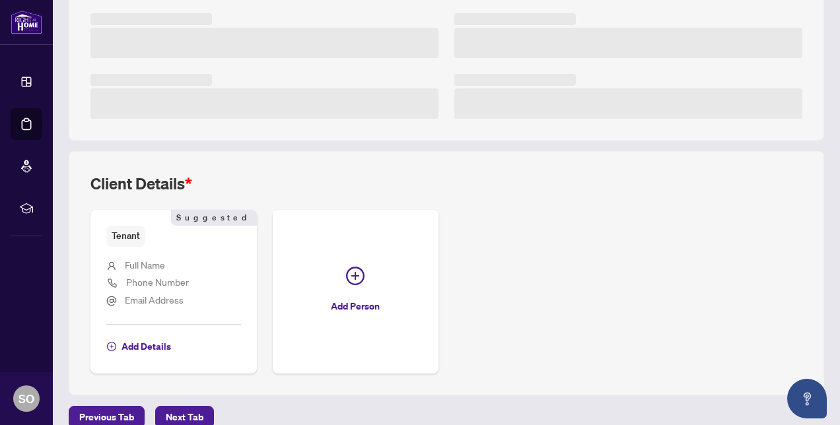
scroll to position [364, 0]
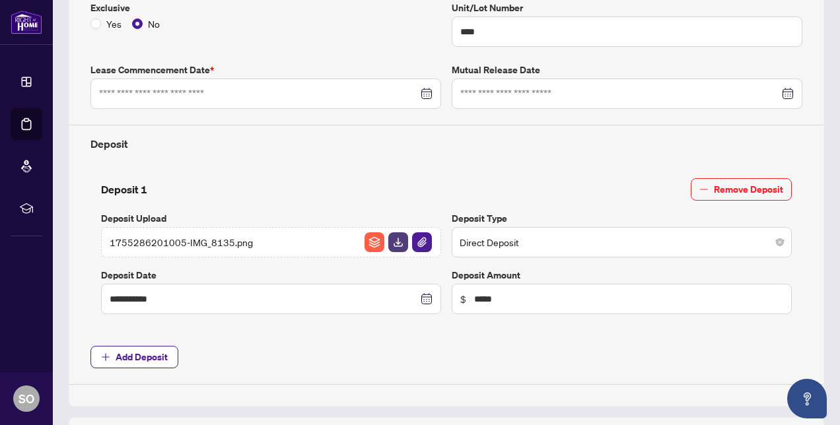
type input "**********"
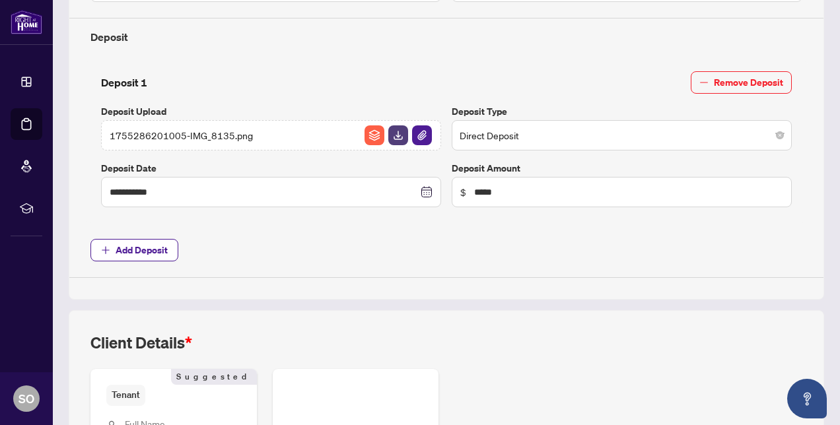
scroll to position [642, 0]
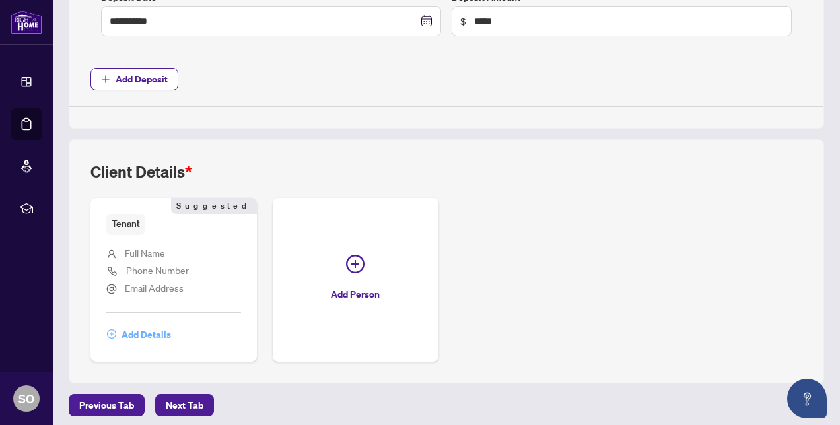
click at [151, 324] on span "Add Details" at bounding box center [147, 334] width 50 height 21
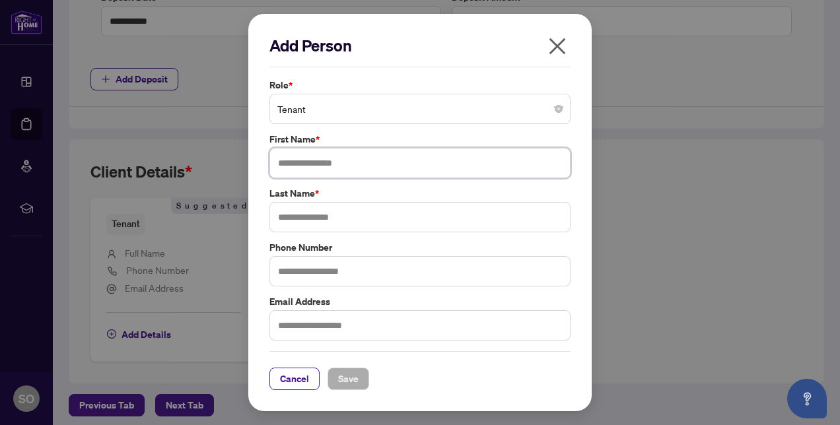
click at [312, 162] on input "text" at bounding box center [419, 163] width 301 height 30
type input "*******"
click at [284, 217] on input "text" at bounding box center [419, 217] width 301 height 30
paste input "*********"
type input "*********"
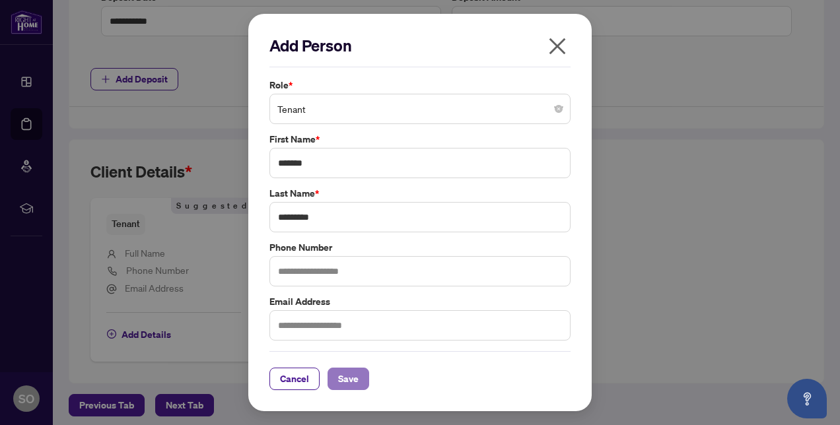
click at [362, 385] on button "Save" at bounding box center [349, 379] width 42 height 22
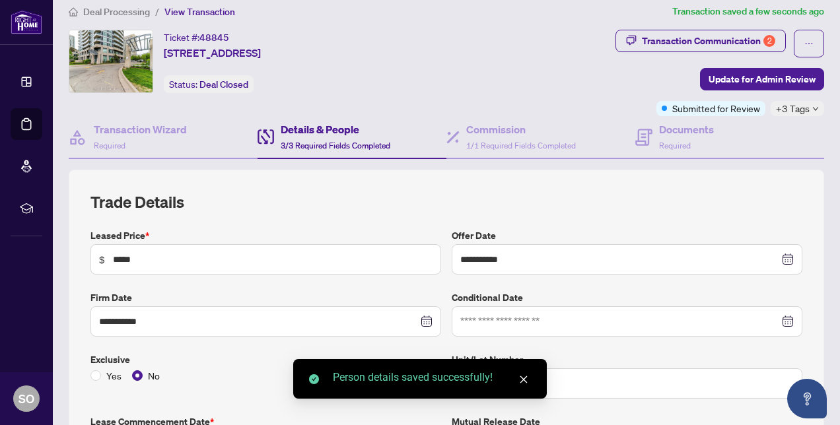
scroll to position [0, 0]
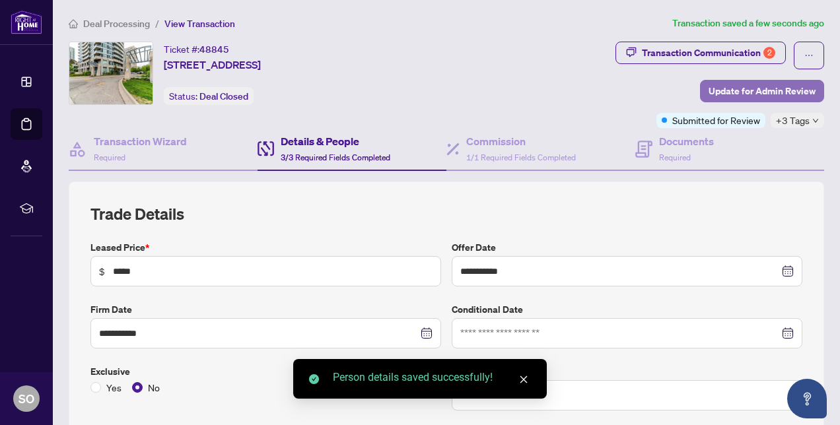
click at [753, 87] on span "Update for Admin Review" at bounding box center [762, 91] width 107 height 21
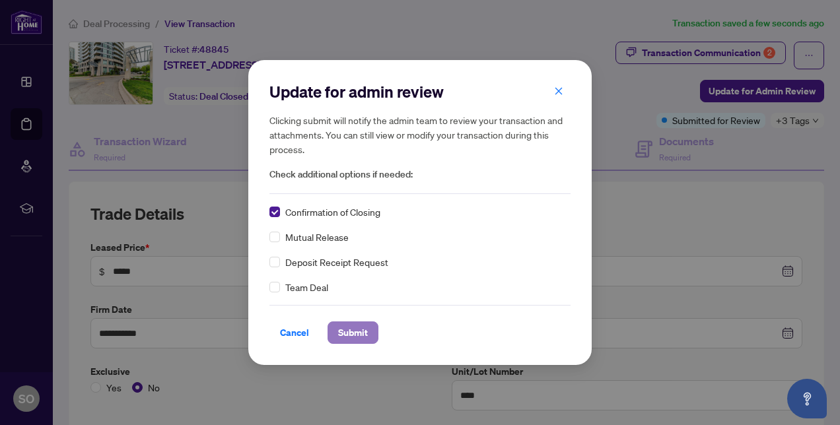
click at [355, 331] on span "Submit" at bounding box center [353, 332] width 30 height 21
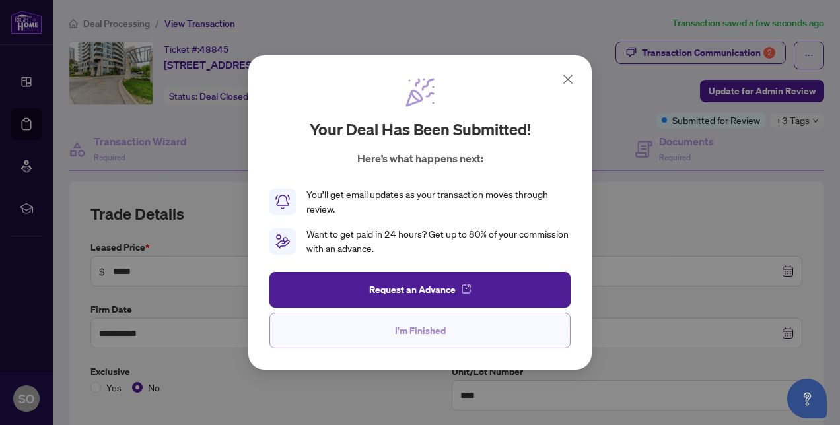
click at [438, 335] on span "I'm Finished" at bounding box center [420, 330] width 51 height 21
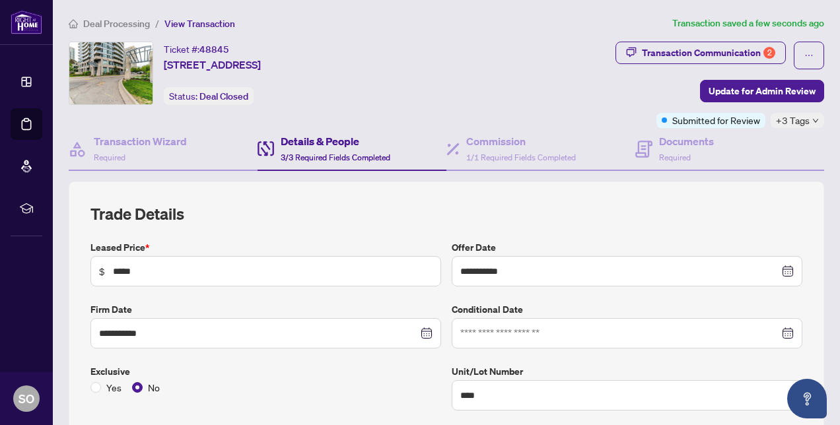
click at [116, 24] on span "Deal Processing" at bounding box center [116, 24] width 67 height 12
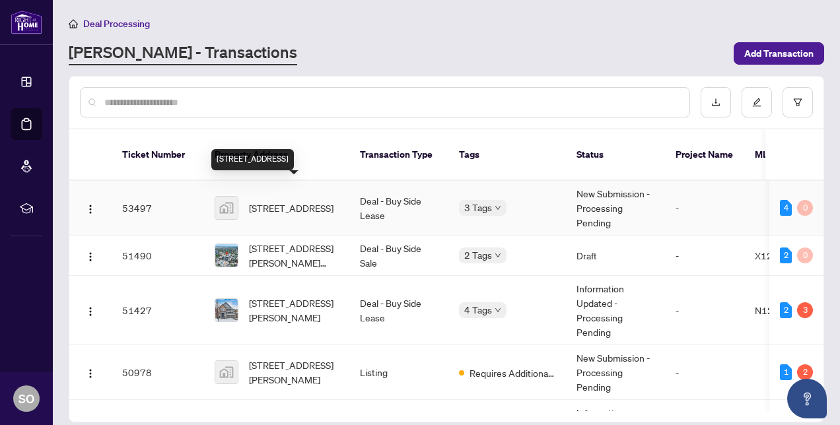
click at [277, 205] on span "[STREET_ADDRESS]" at bounding box center [291, 208] width 85 height 15
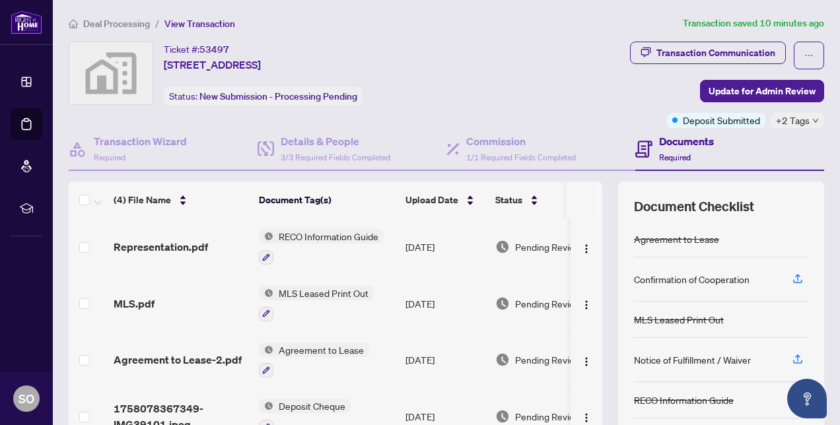
scroll to position [5, 0]
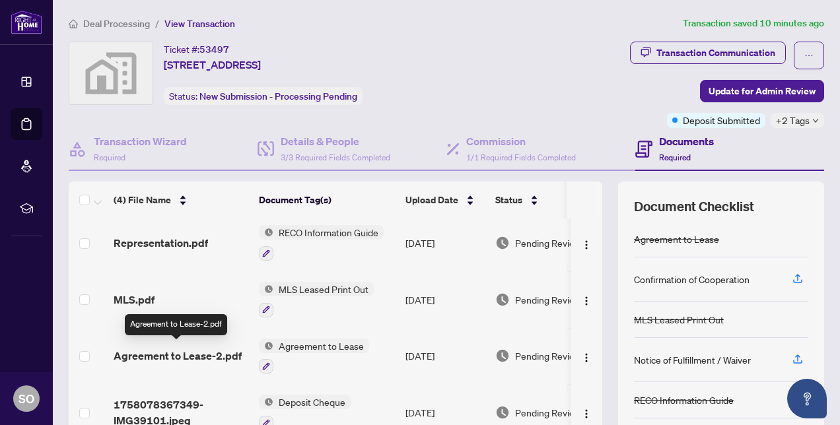
click at [215, 348] on span "Agreement to Lease-2.pdf" at bounding box center [178, 356] width 128 height 16
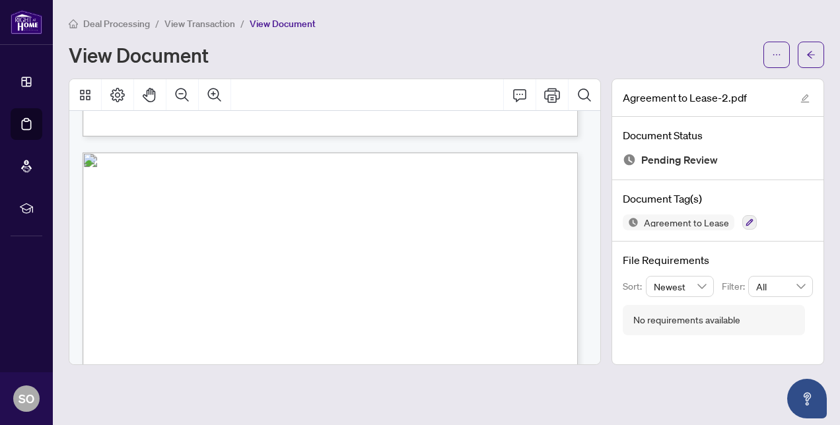
scroll to position [1362, 0]
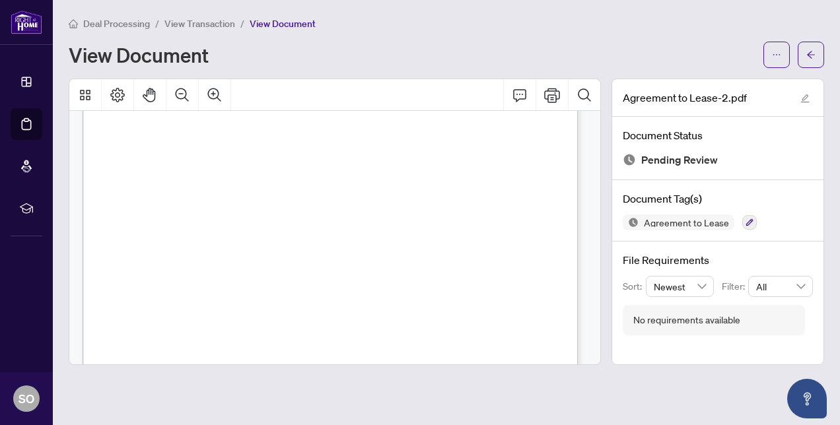
click at [200, 25] on span "View Transaction" at bounding box center [199, 24] width 71 height 12
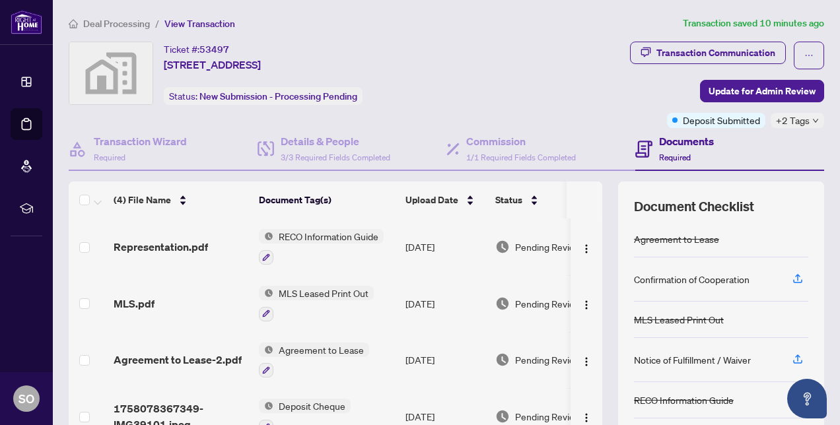
scroll to position [5, 0]
